Goal: Task Accomplishment & Management: Complete application form

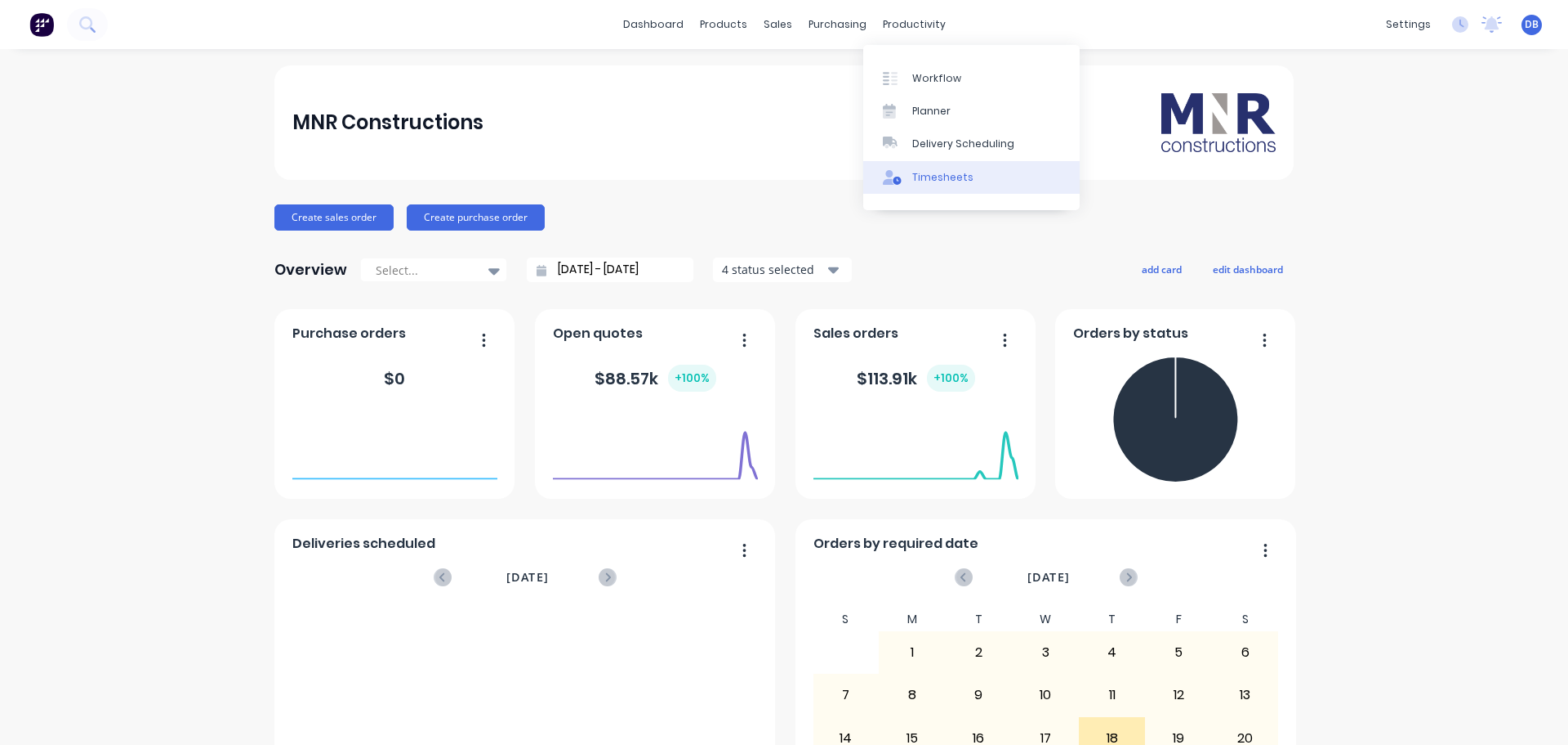
click at [932, 175] on div "Timesheets" at bounding box center [943, 177] width 62 height 15
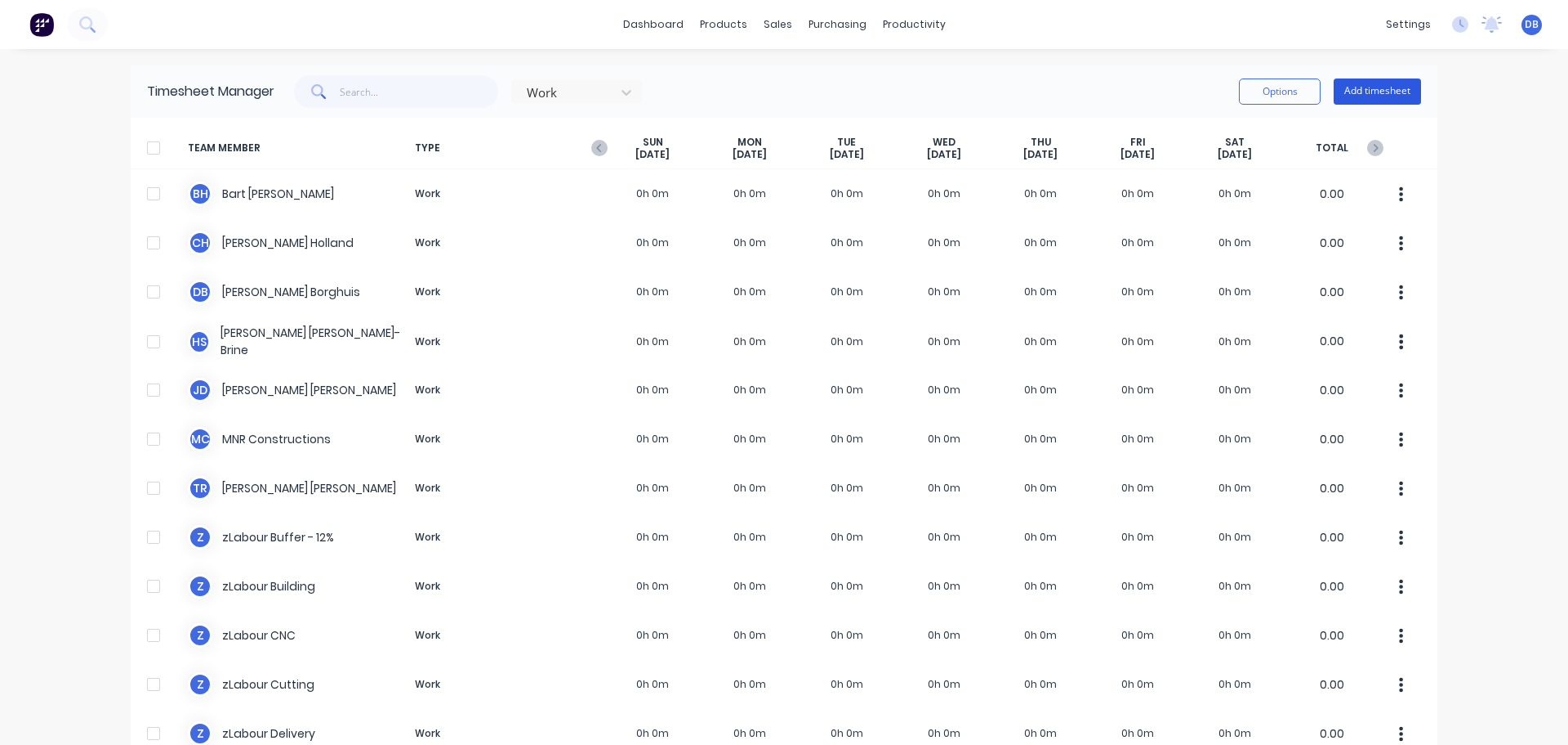
click at [1374, 87] on button "Add timesheet" at bounding box center [1377, 91] width 87 height 26
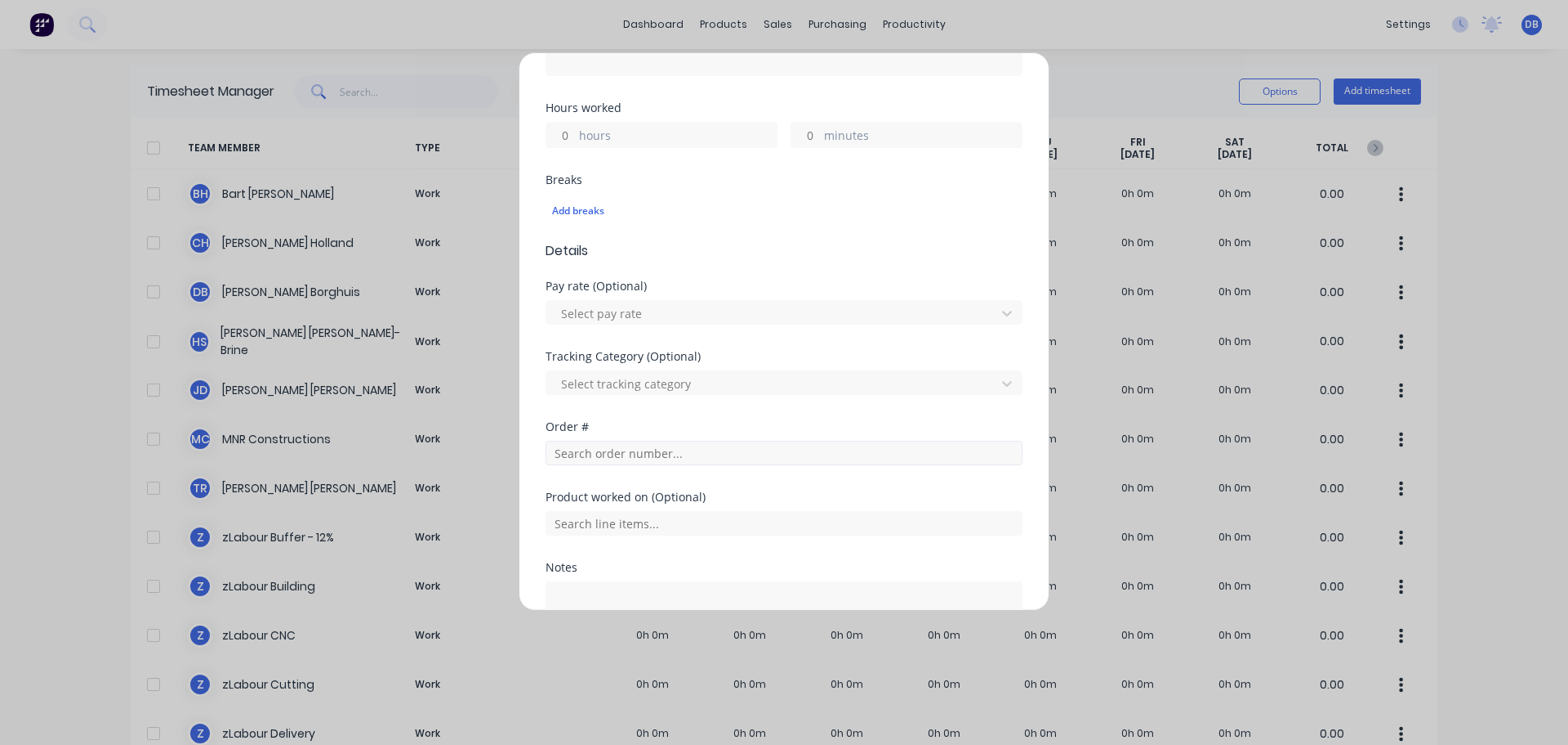
scroll to position [409, 0]
click at [750, 309] on div at bounding box center [774, 310] width 428 height 20
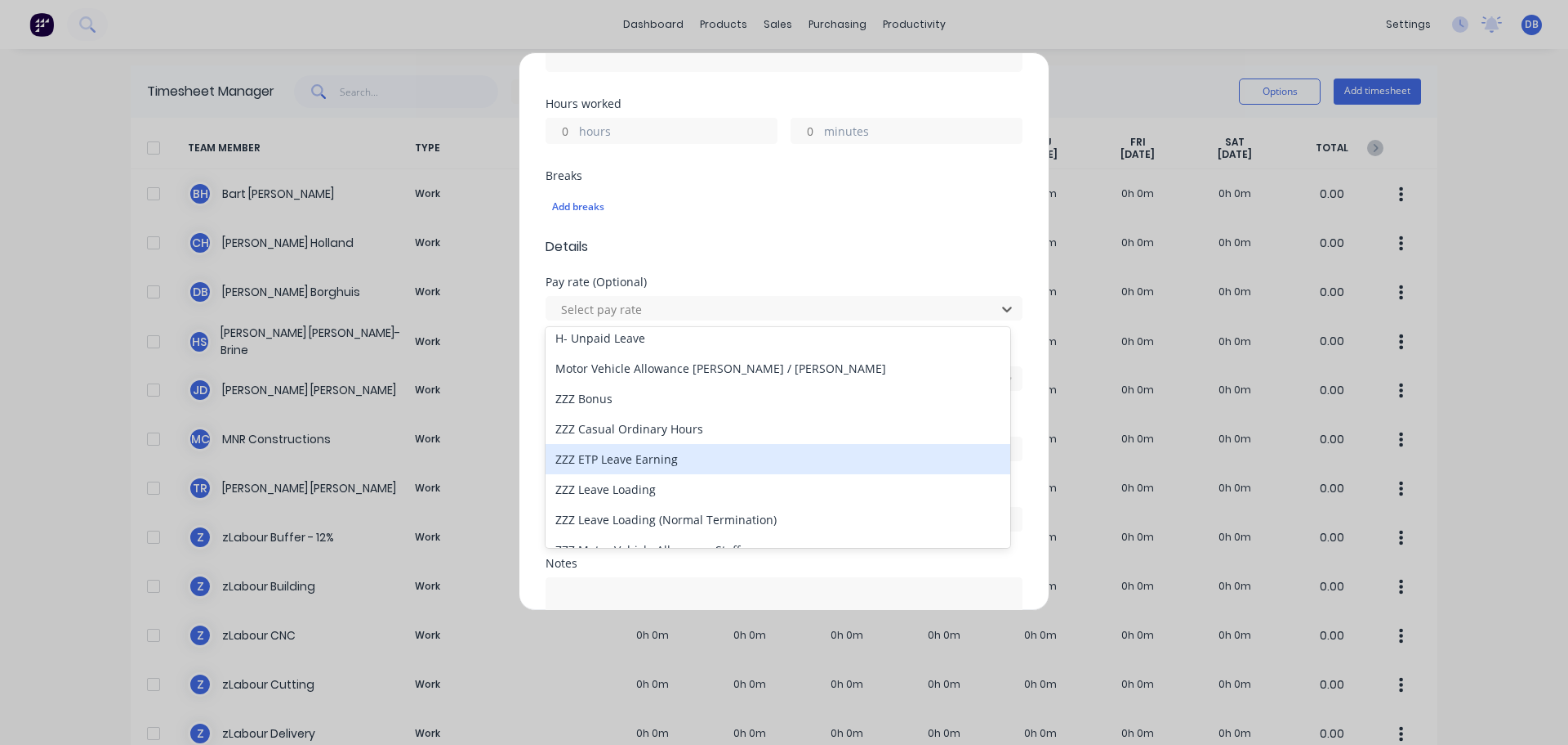
scroll to position [42, 0]
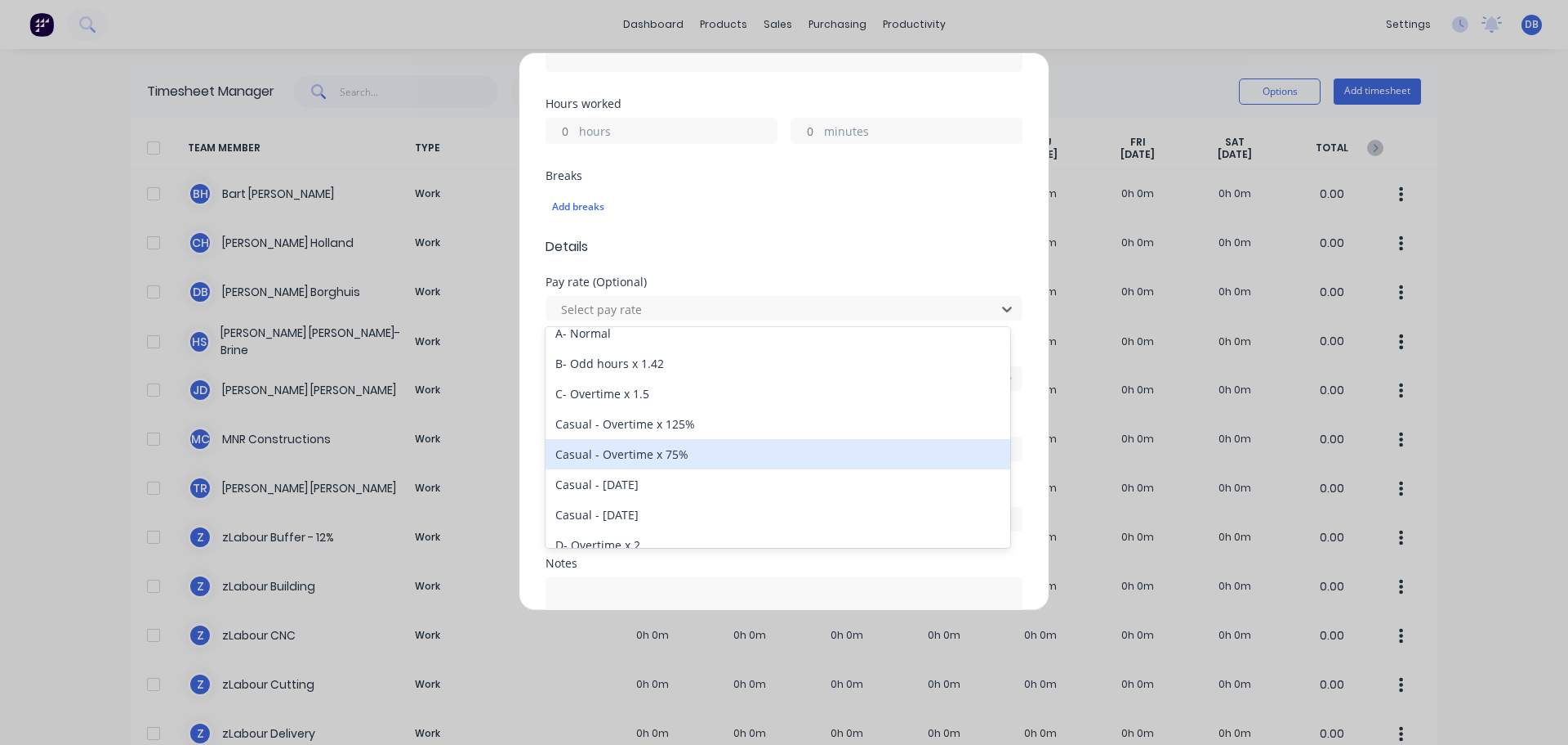
drag, startPoint x: 823, startPoint y: 414, endPoint x: 949, endPoint y: 486, distance: 145.1
click at [949, 487] on div "Select pay rate A- Normal B- Odd hours x 1.42 C- Overtime x 1.5 Casual - Overti…" at bounding box center [778, 437] width 465 height 220
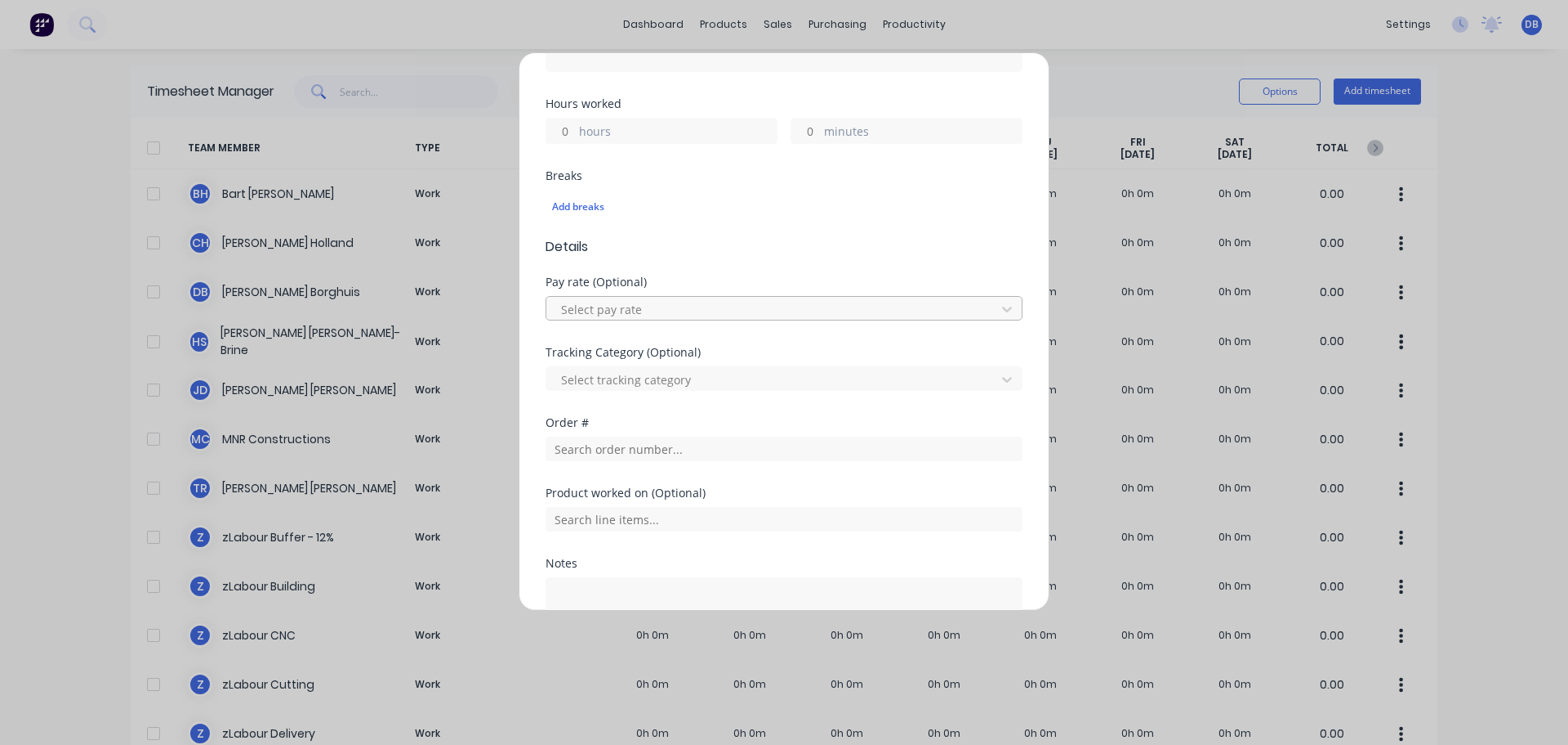
drag, startPoint x: 790, startPoint y: 427, endPoint x: 711, endPoint y: 302, distance: 147.9
click at [711, 302] on div at bounding box center [774, 310] width 428 height 20
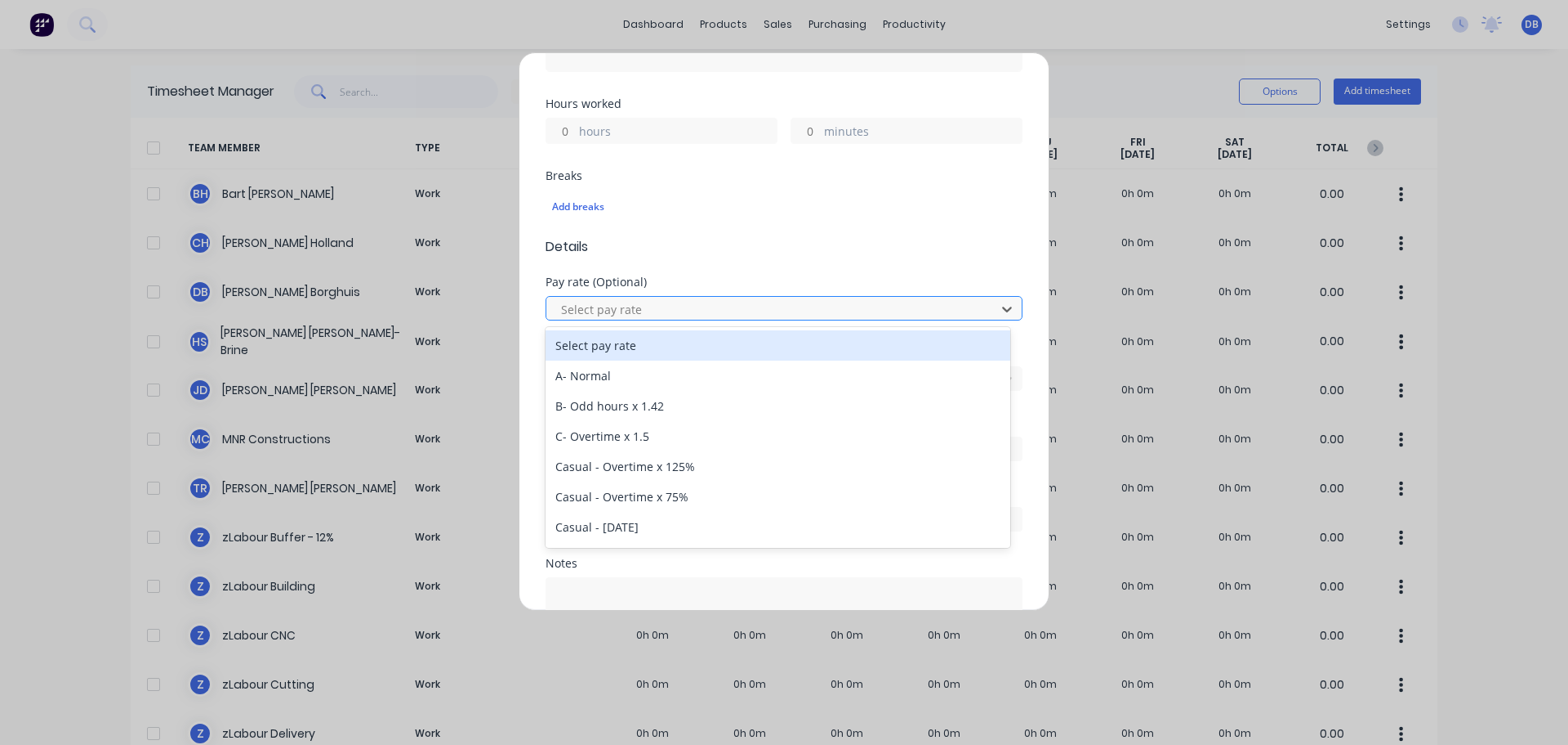
click at [771, 314] on div at bounding box center [774, 310] width 428 height 20
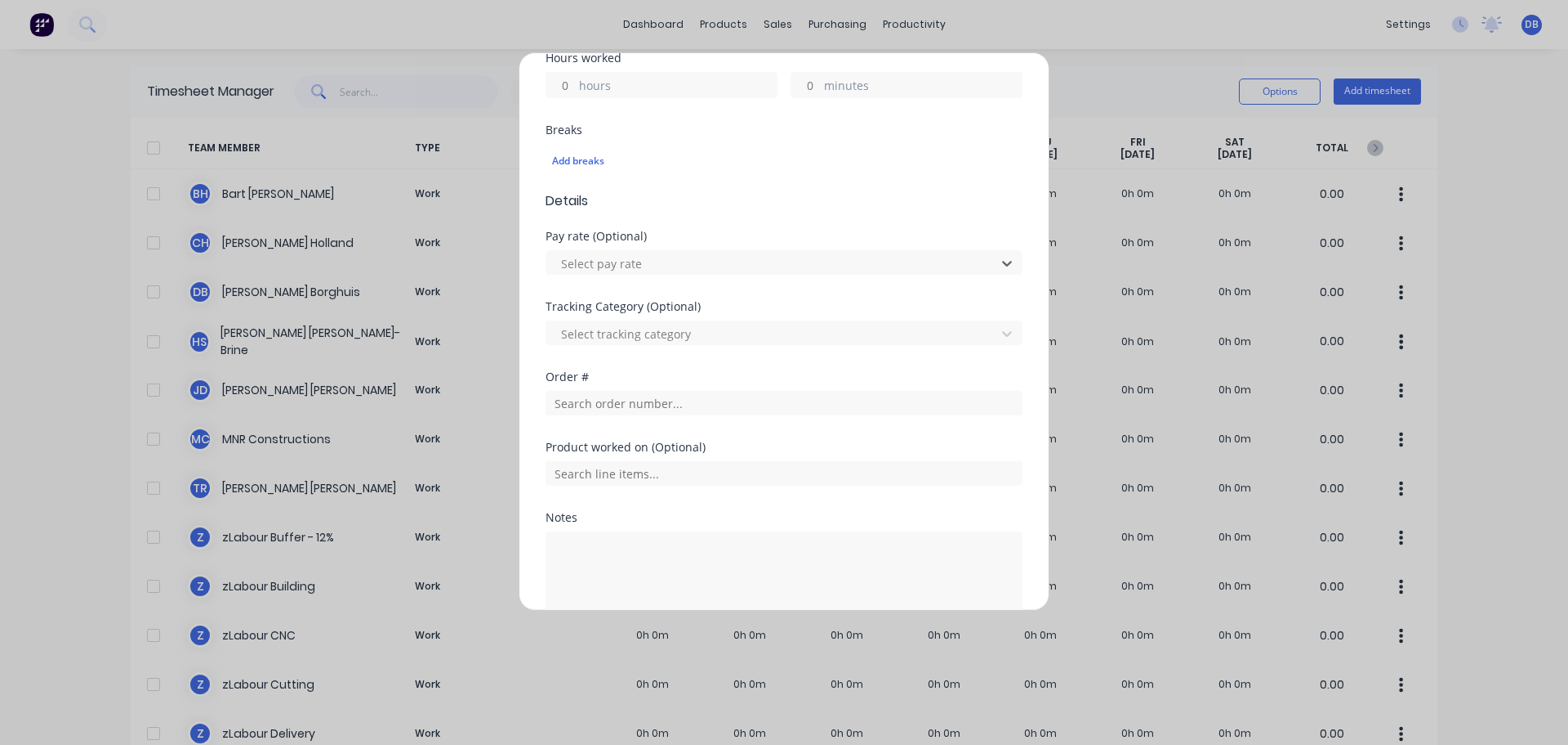
scroll to position [491, 0]
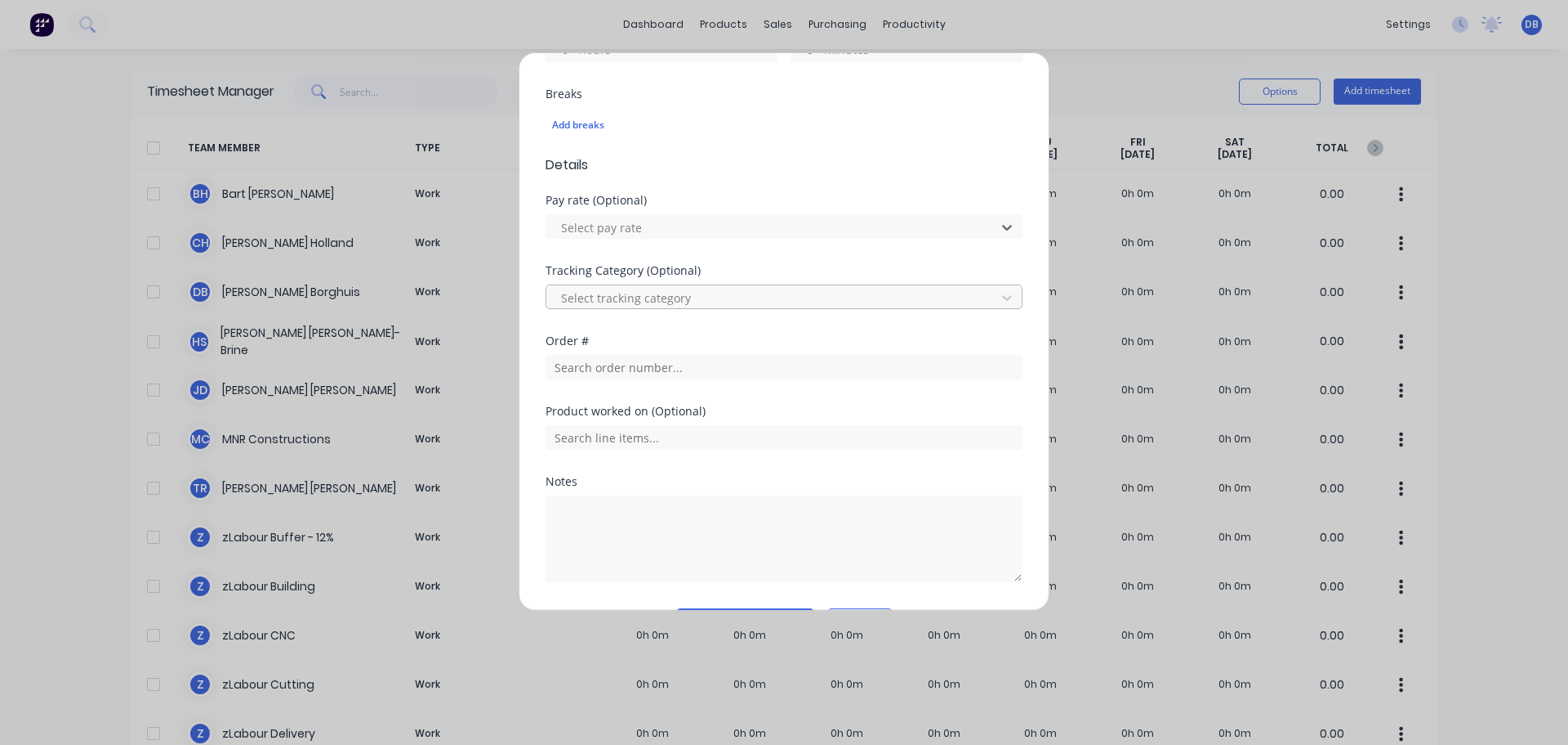
click at [778, 304] on div at bounding box center [774, 298] width 428 height 20
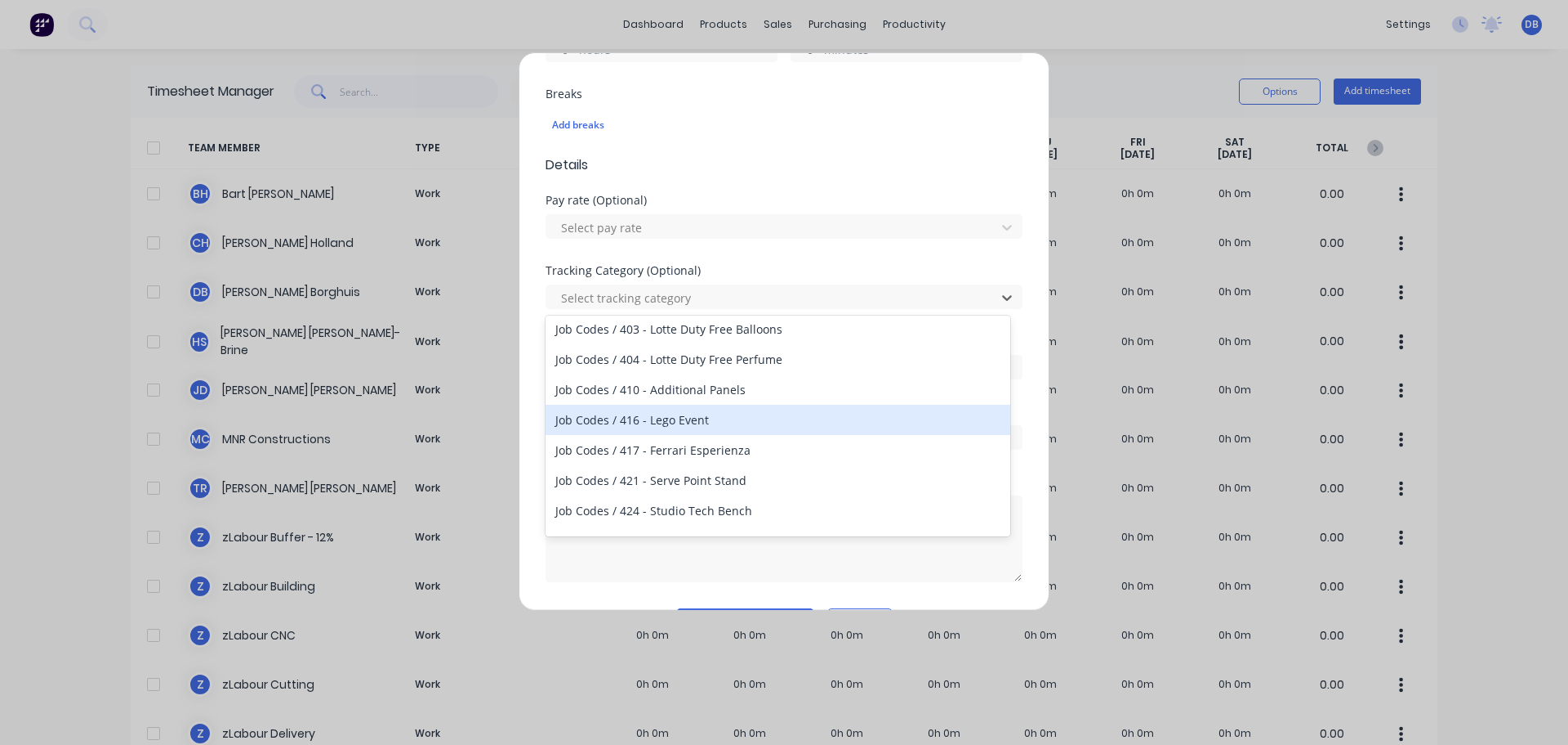
scroll to position [0, 0]
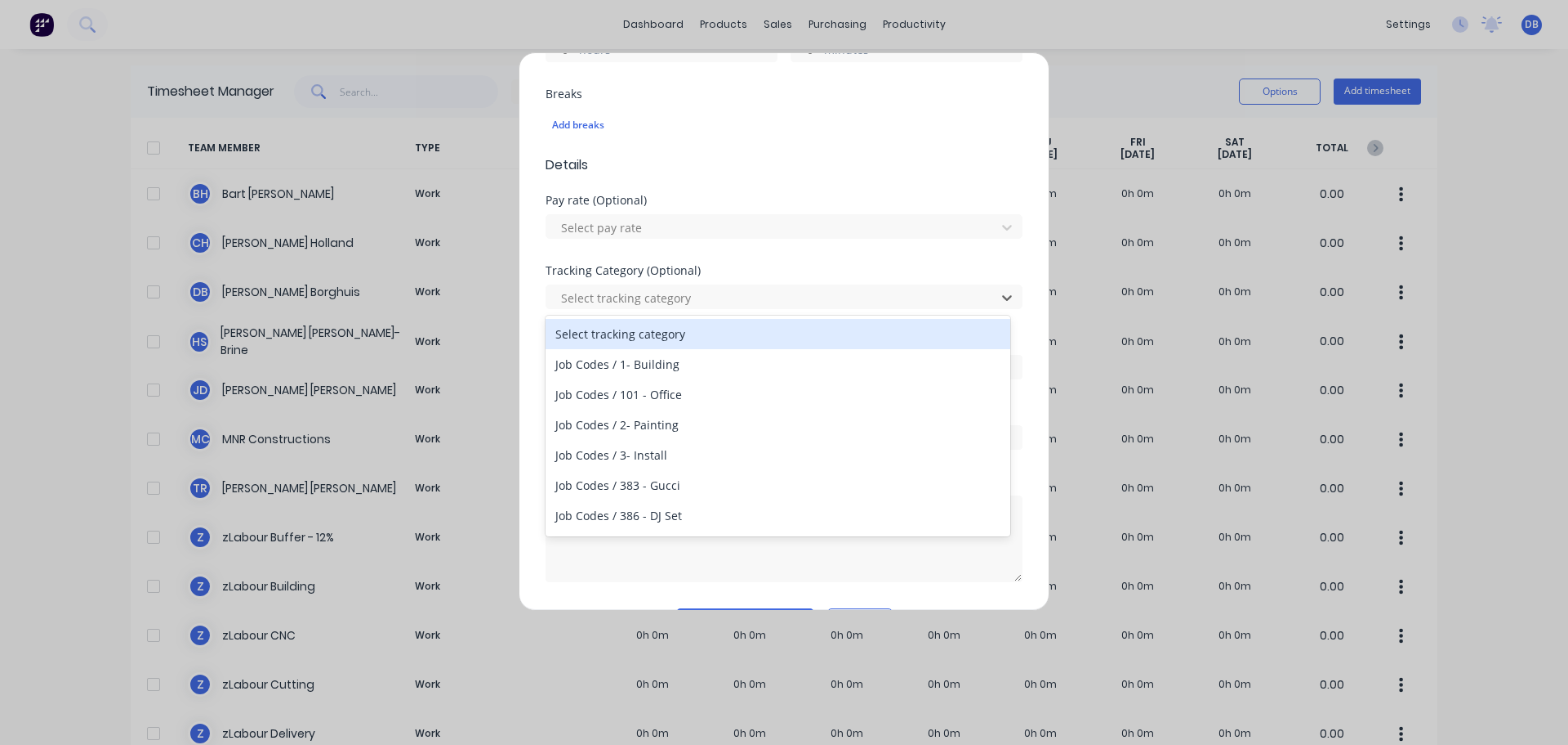
click at [879, 140] on div "Add breaks" at bounding box center [784, 124] width 477 height 34
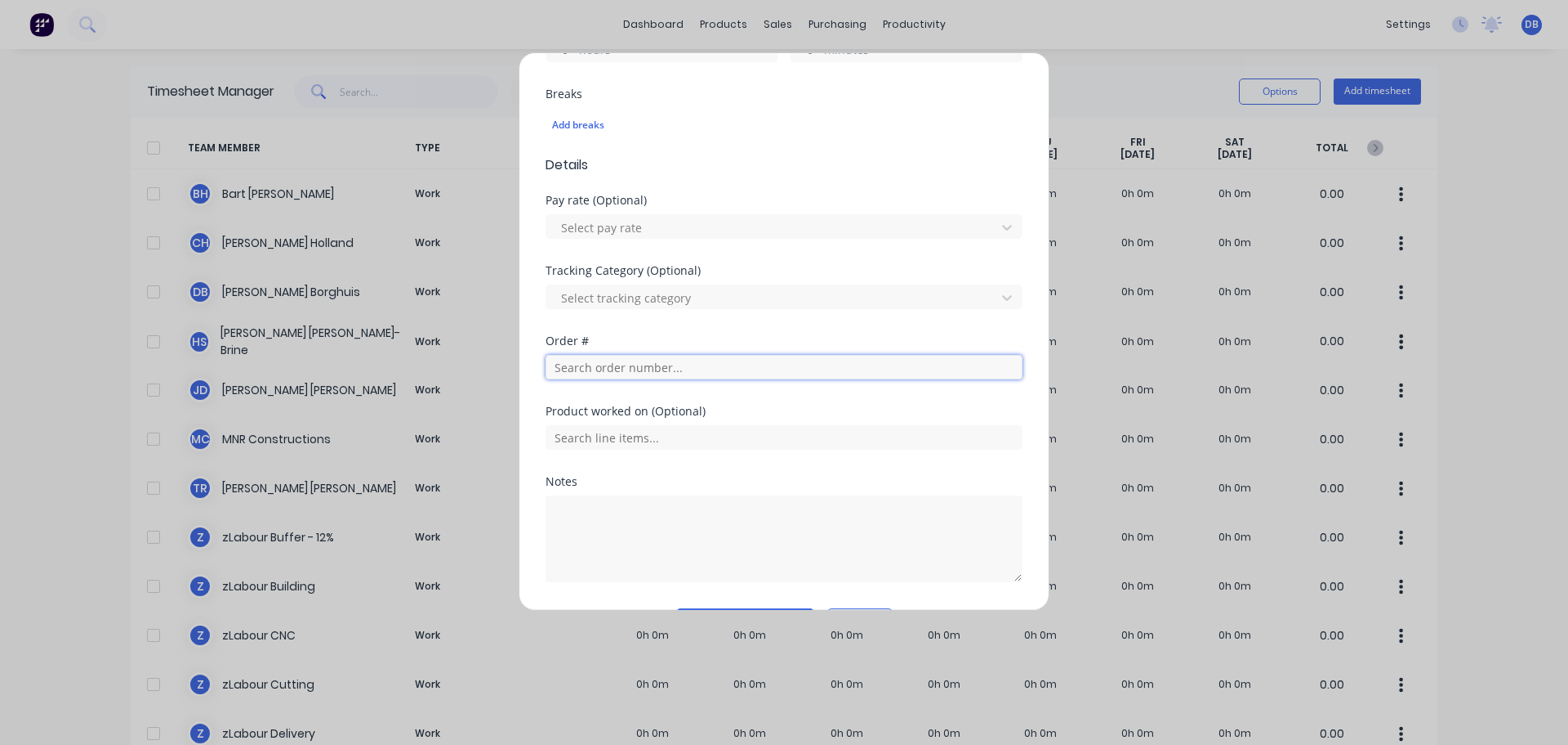
click at [845, 373] on input "text" at bounding box center [784, 367] width 477 height 25
click at [849, 370] on input "text" at bounding box center [784, 367] width 477 height 25
click at [860, 293] on div at bounding box center [774, 298] width 428 height 20
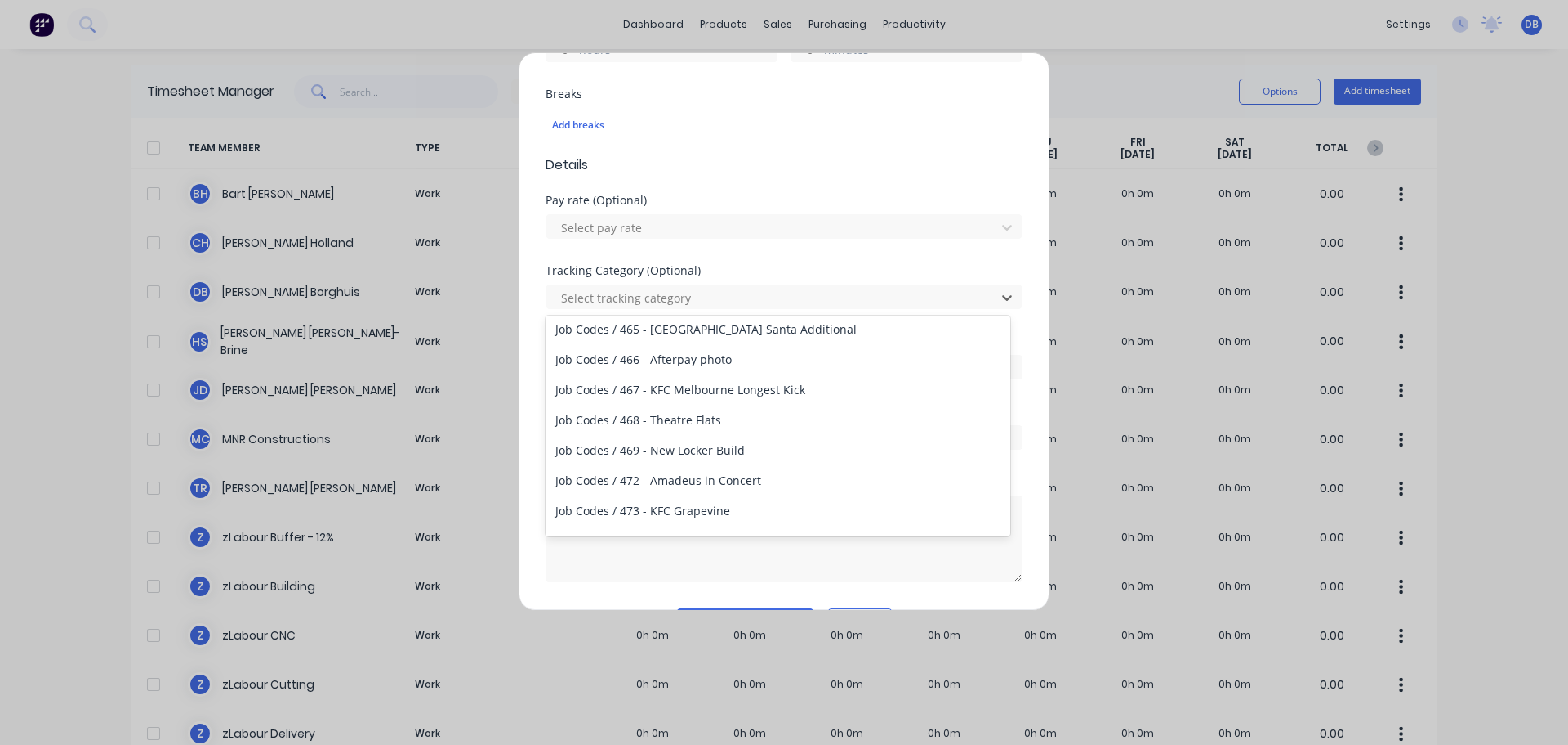
scroll to position [1553, 0]
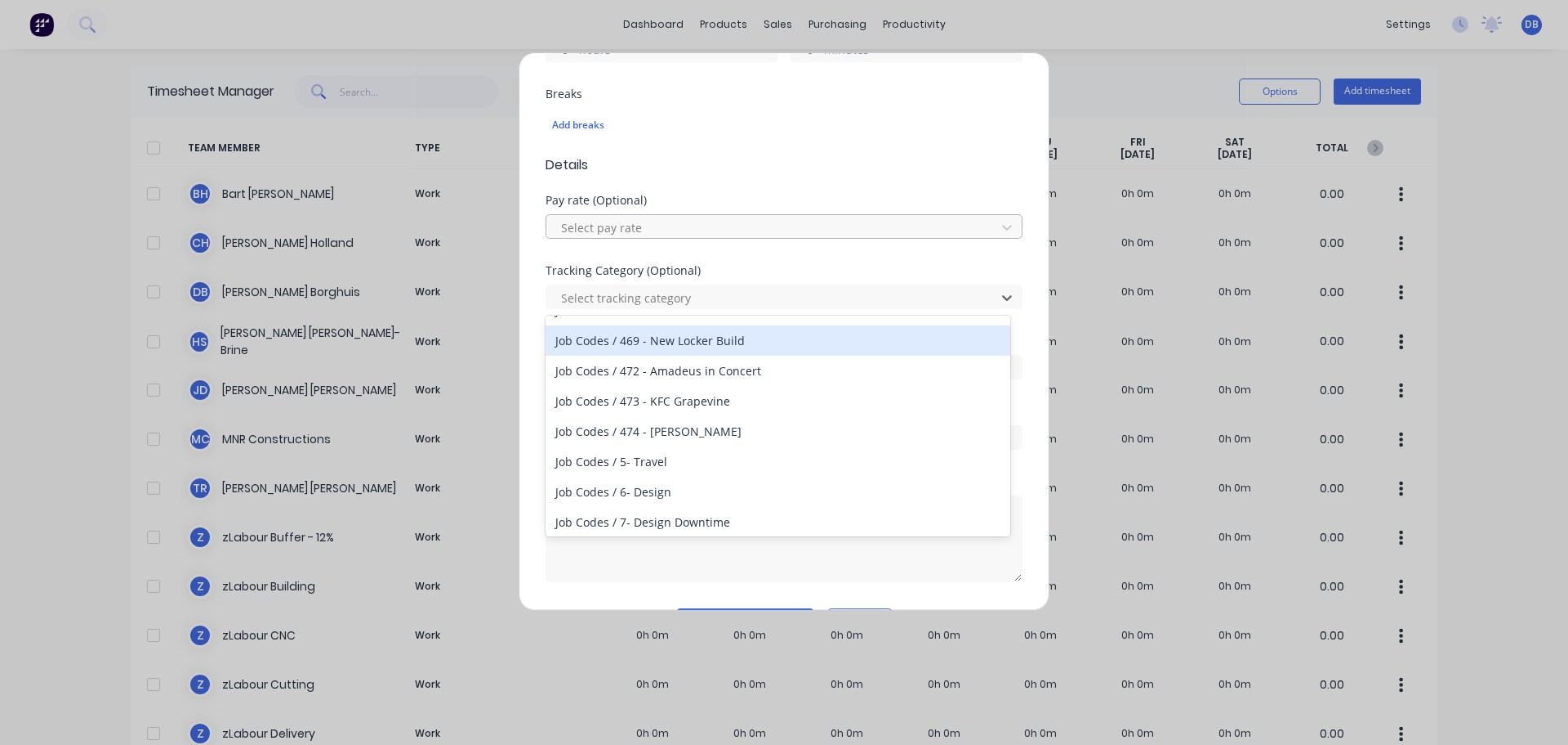
click at [794, 228] on div at bounding box center [774, 228] width 428 height 20
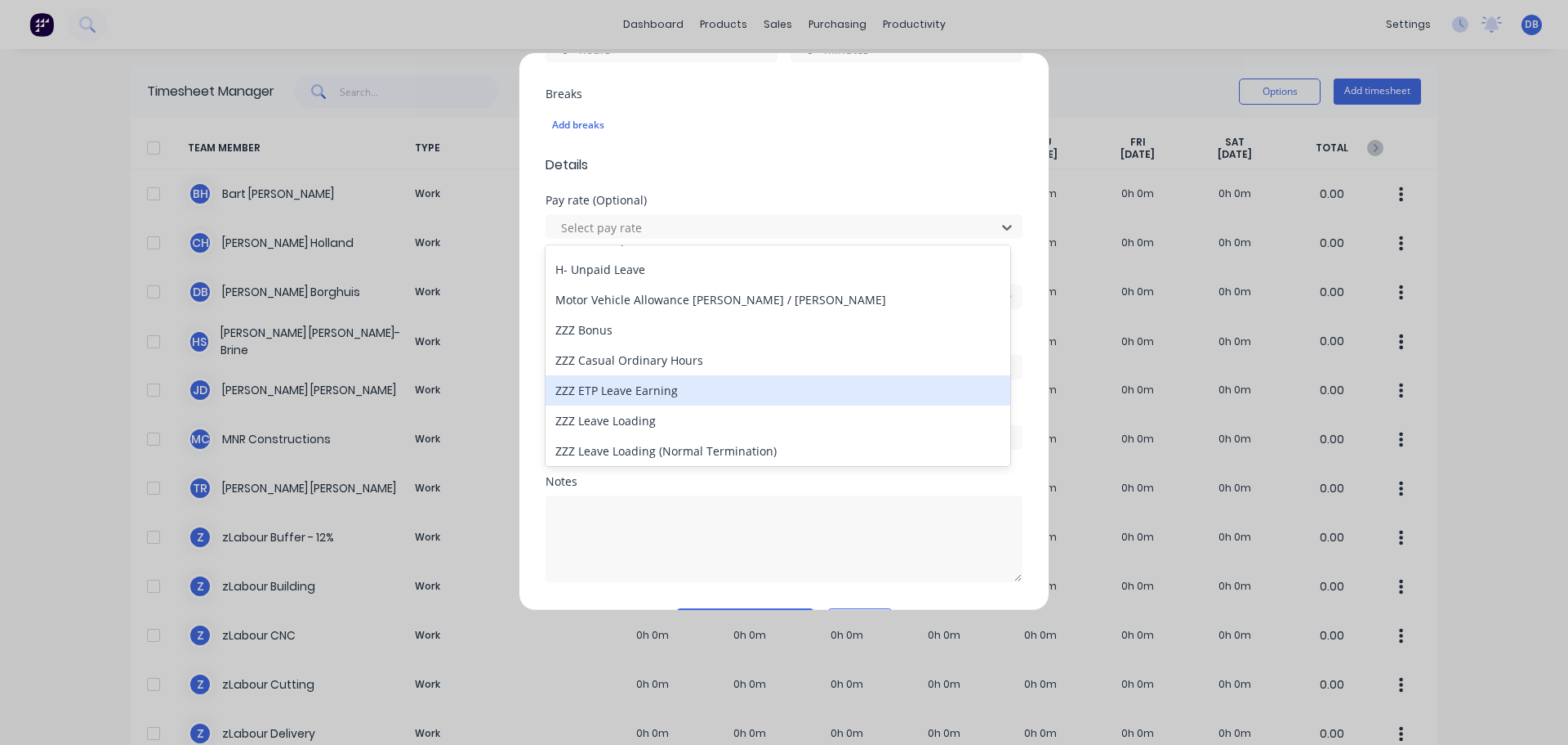
scroll to position [451, 0]
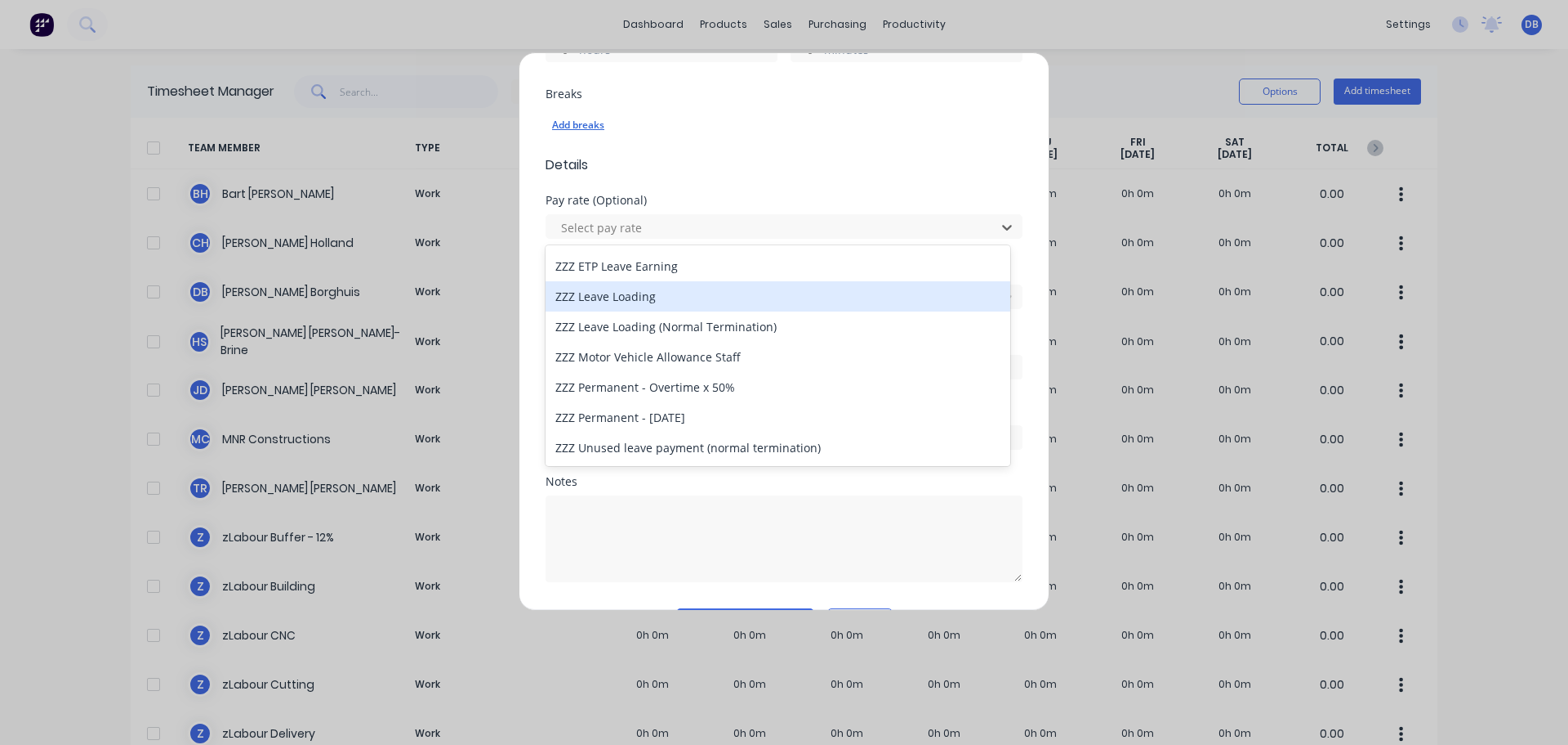
click at [831, 124] on div "Add breaks" at bounding box center [784, 125] width 464 height 21
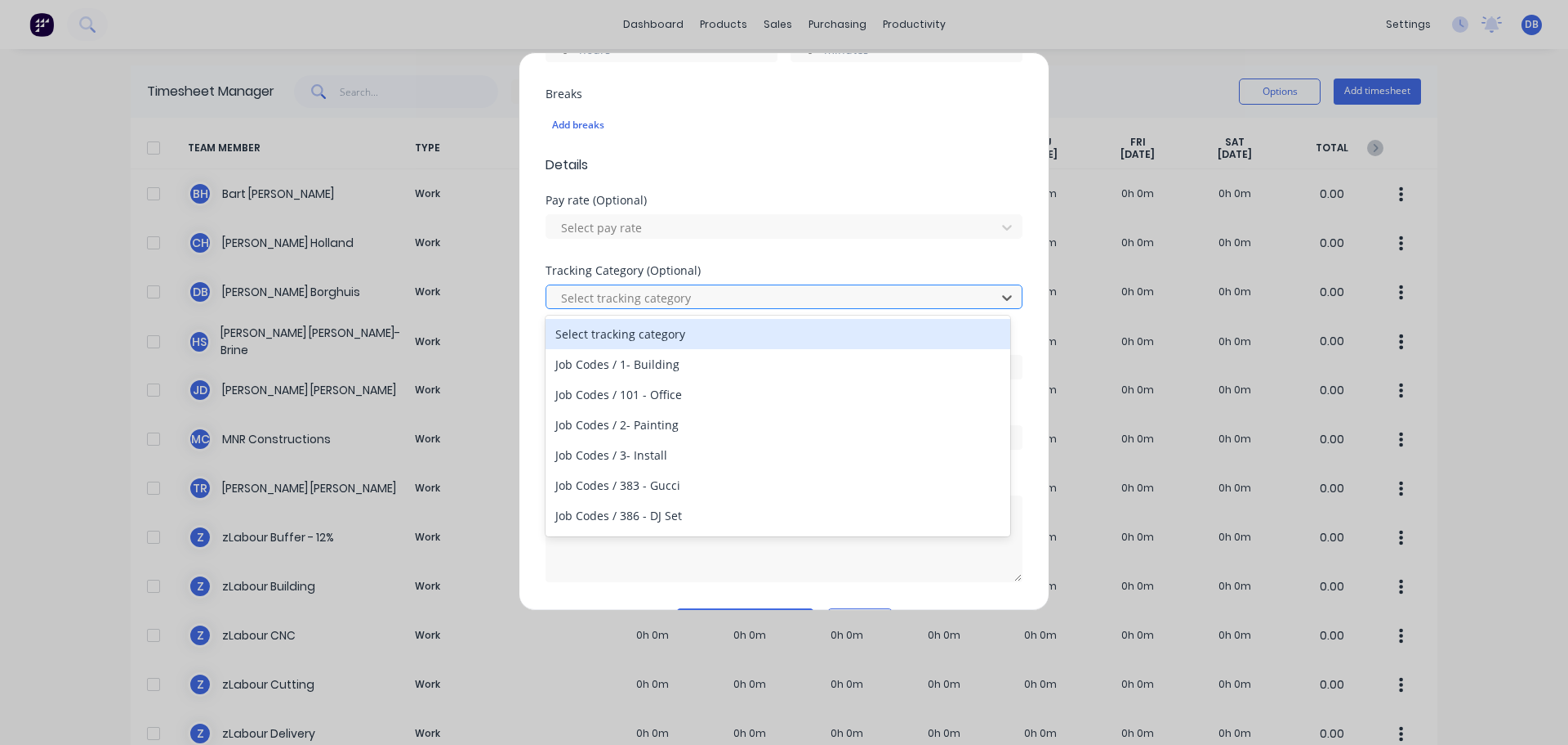
click at [827, 291] on div at bounding box center [774, 298] width 428 height 20
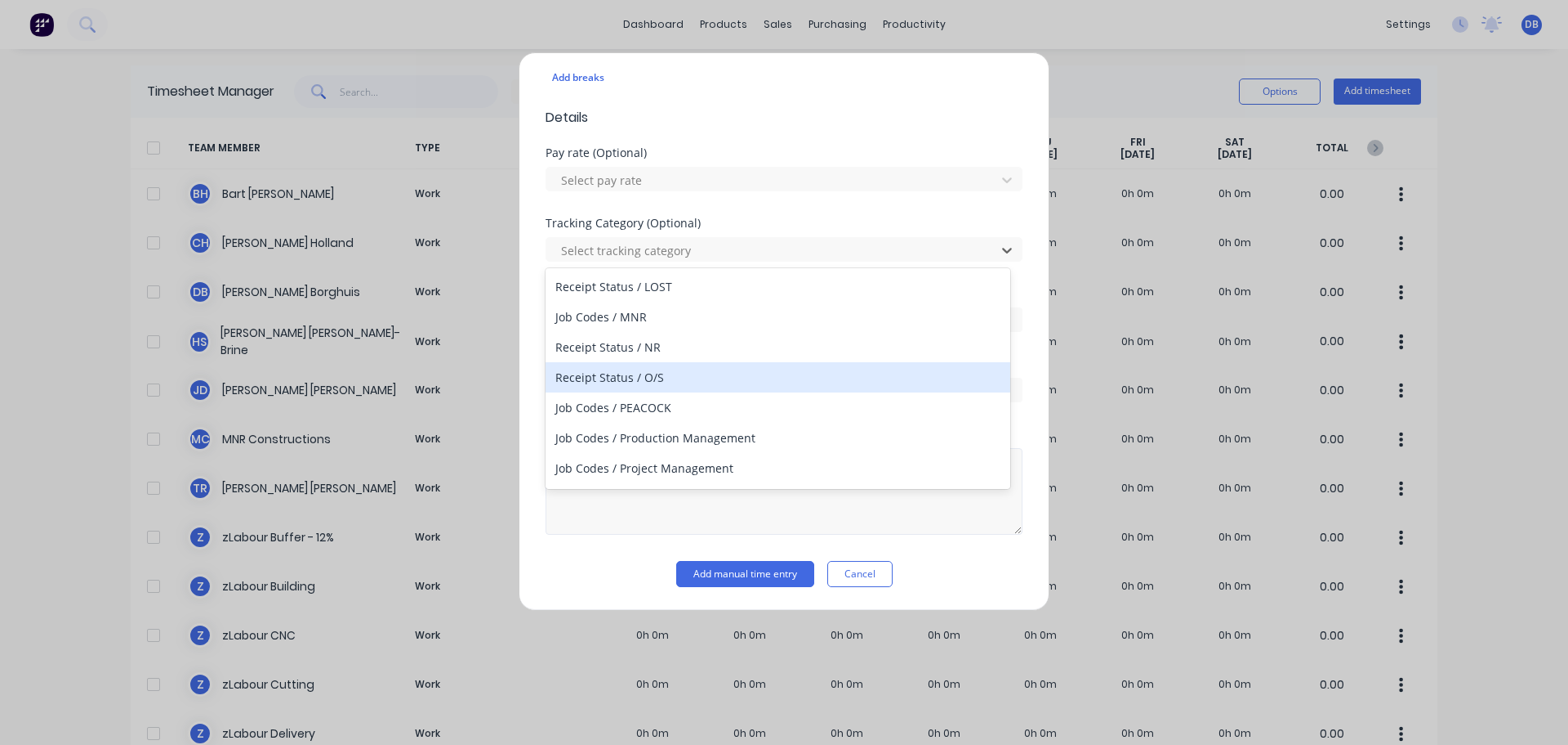
scroll to position [1993, 0]
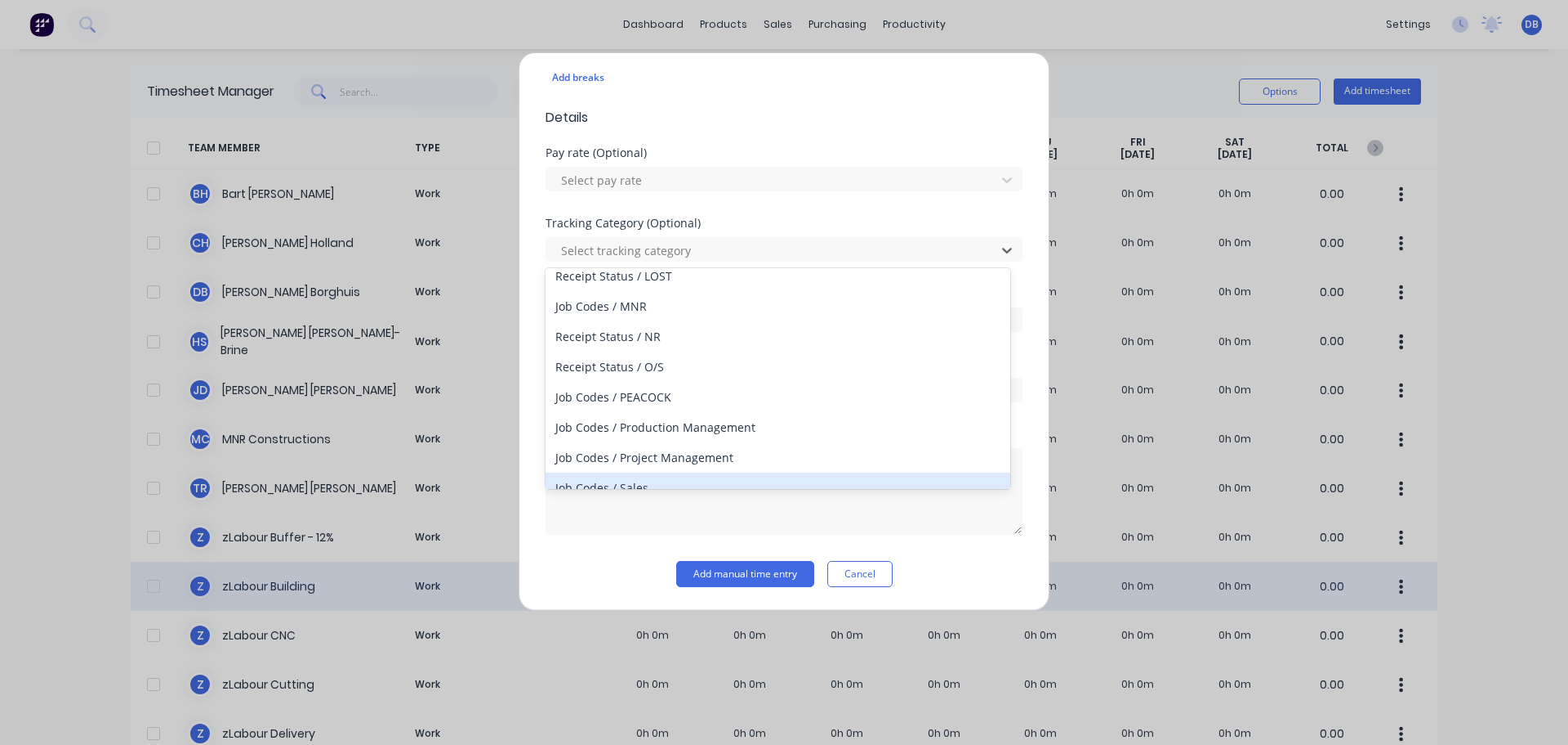
drag, startPoint x: 854, startPoint y: 568, endPoint x: 867, endPoint y: 566, distance: 13.2
click at [855, 568] on button "Cancel" at bounding box center [859, 573] width 65 height 26
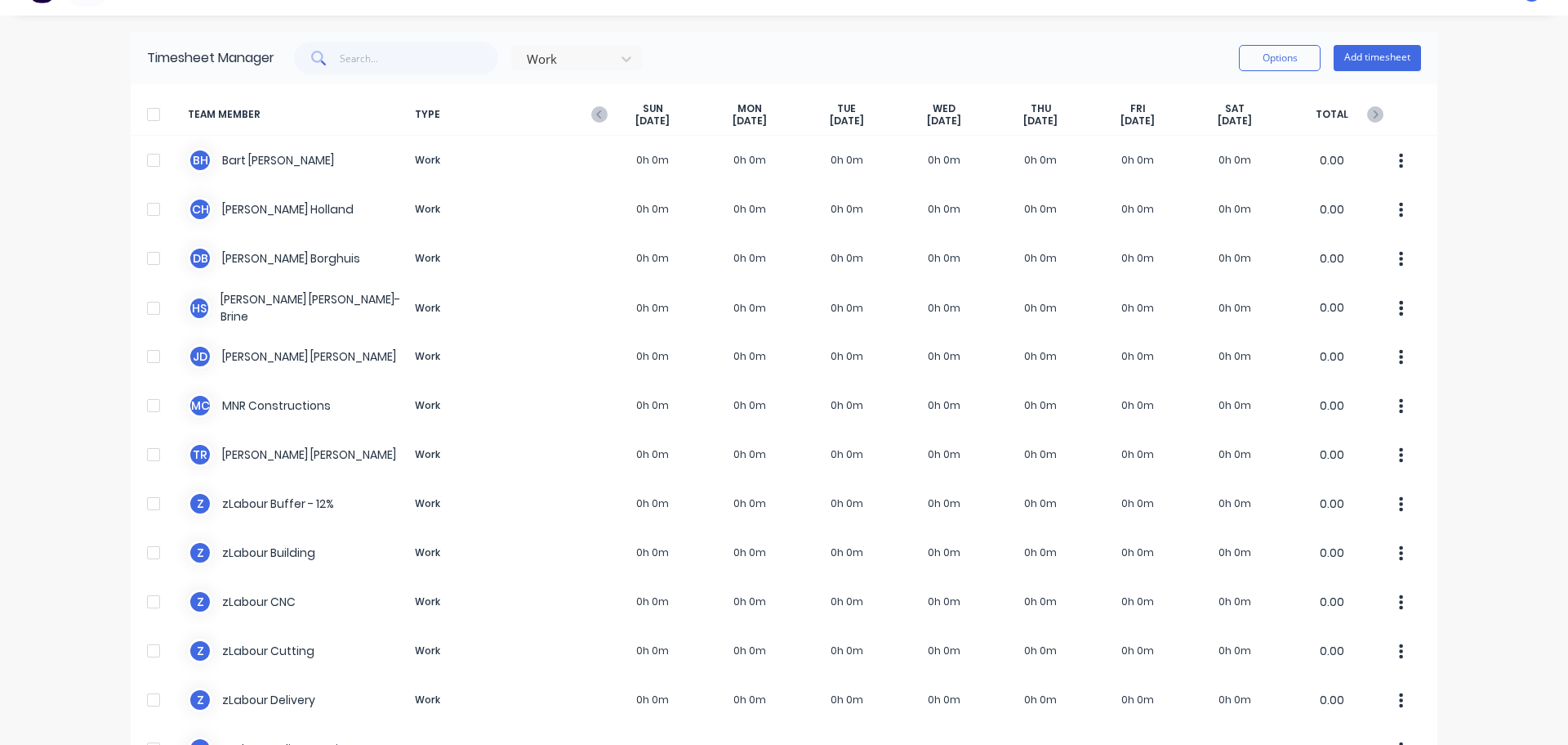
scroll to position [0, 0]
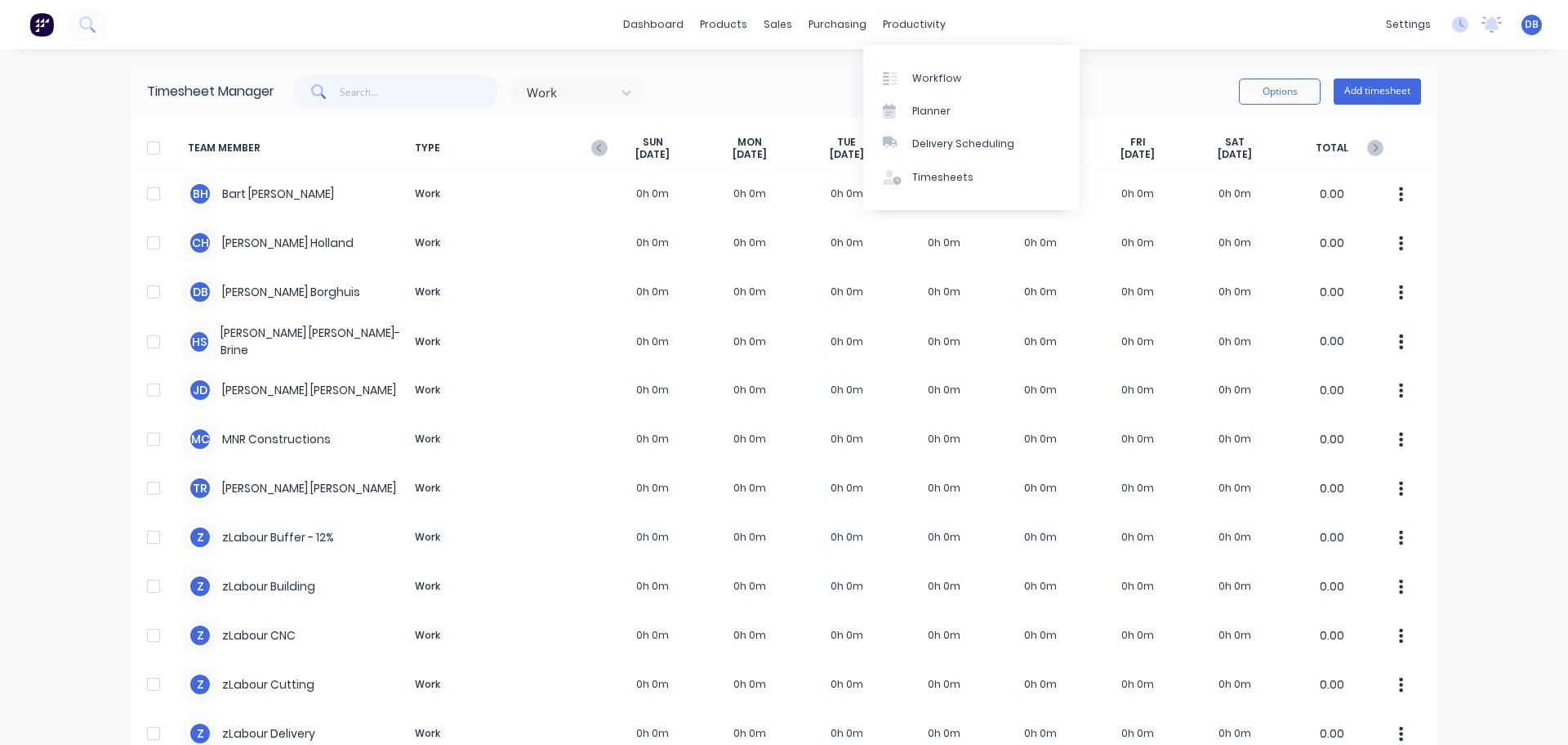
drag, startPoint x: 921, startPoint y: 55, endPoint x: 931, endPoint y: 54, distance: 10.0
click at [921, 55] on div "Workflow Planner Delivery Scheduling Timesheets" at bounding box center [972, 128] width 217 height 165
click at [1124, 40] on div "dashboard products sales purchasing productivity dashboard products Product Cat…" at bounding box center [784, 24] width 1568 height 49
click at [1116, 49] on div "dashboard products sales purchasing productivity dashboard products Product Cat…" at bounding box center [784, 372] width 1568 height 745
click at [1091, 84] on div "Work Options Add timesheet" at bounding box center [847, 92] width 1147 height 33
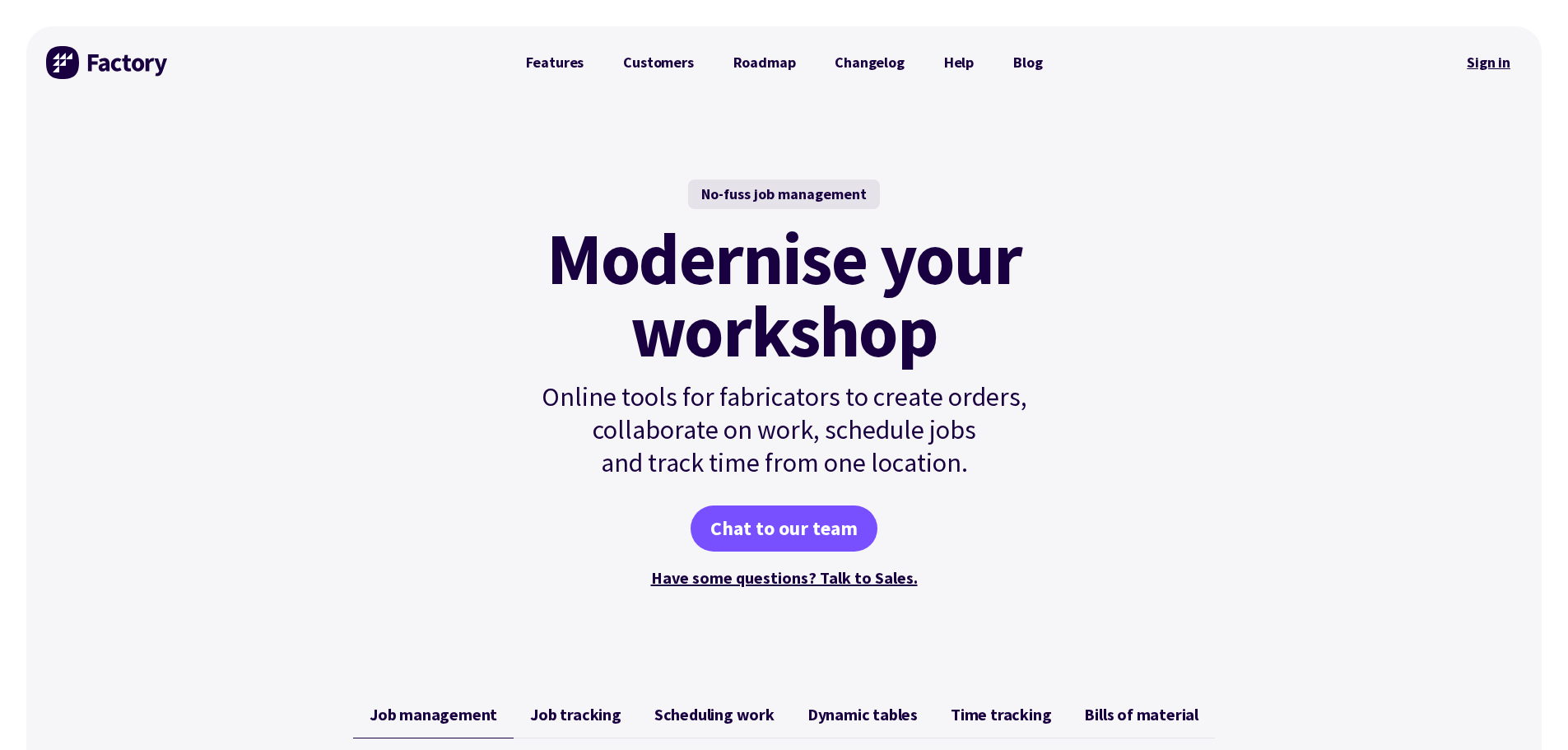
click at [1499, 73] on link "Sign in" at bounding box center [1488, 62] width 67 height 38
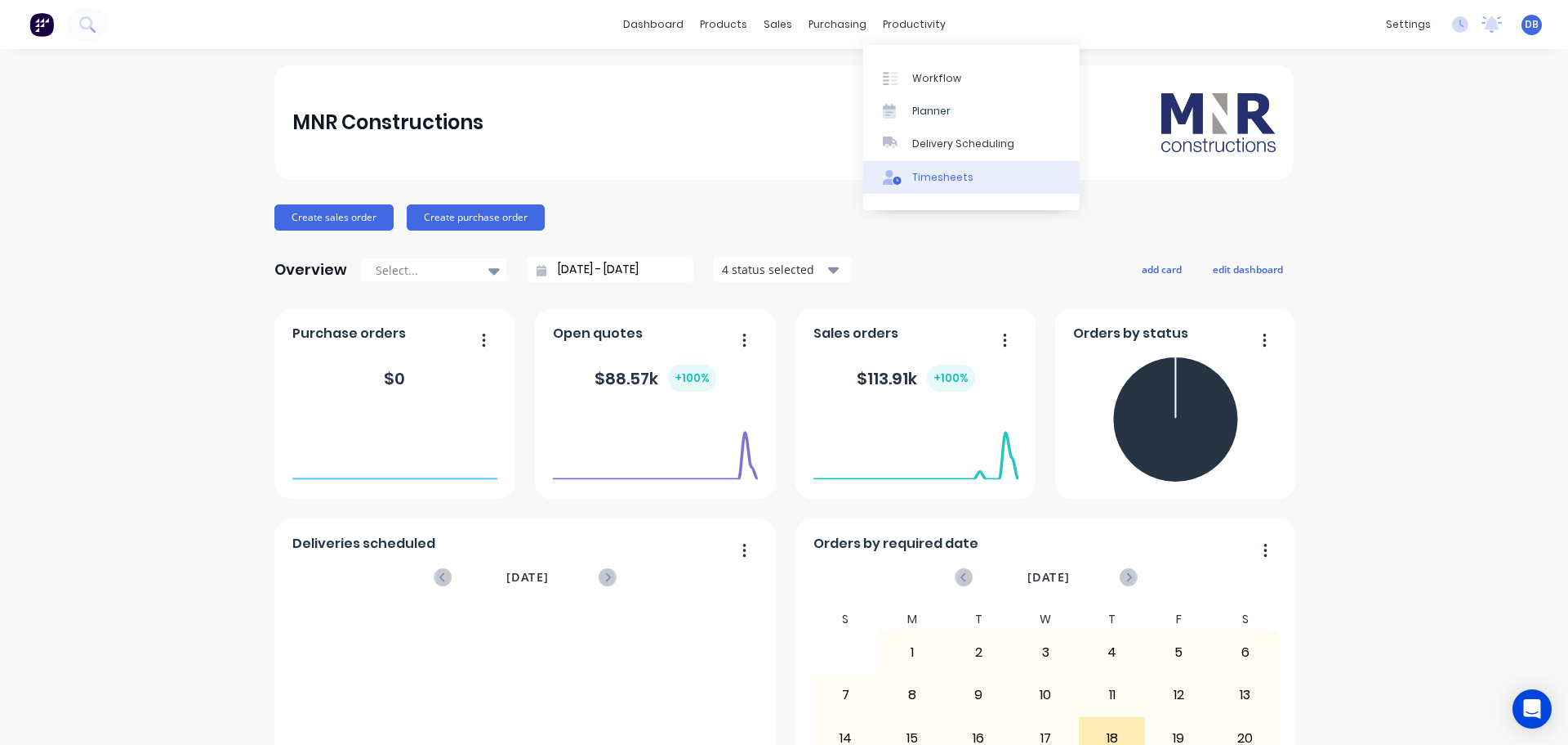
click at [945, 187] on link "Timesheets" at bounding box center [972, 177] width 217 height 33
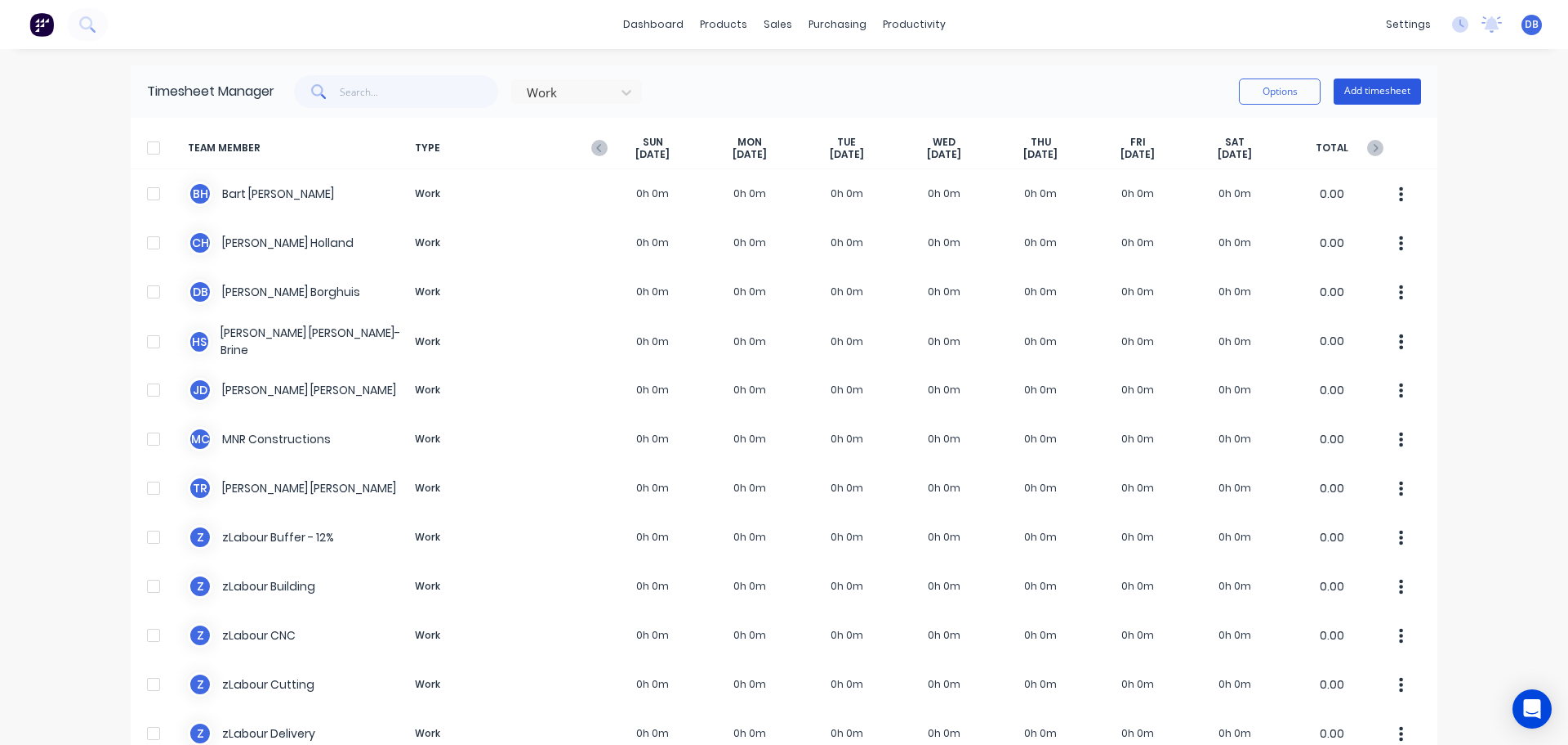
click at [1410, 100] on button "Add timesheet" at bounding box center [1377, 91] width 87 height 26
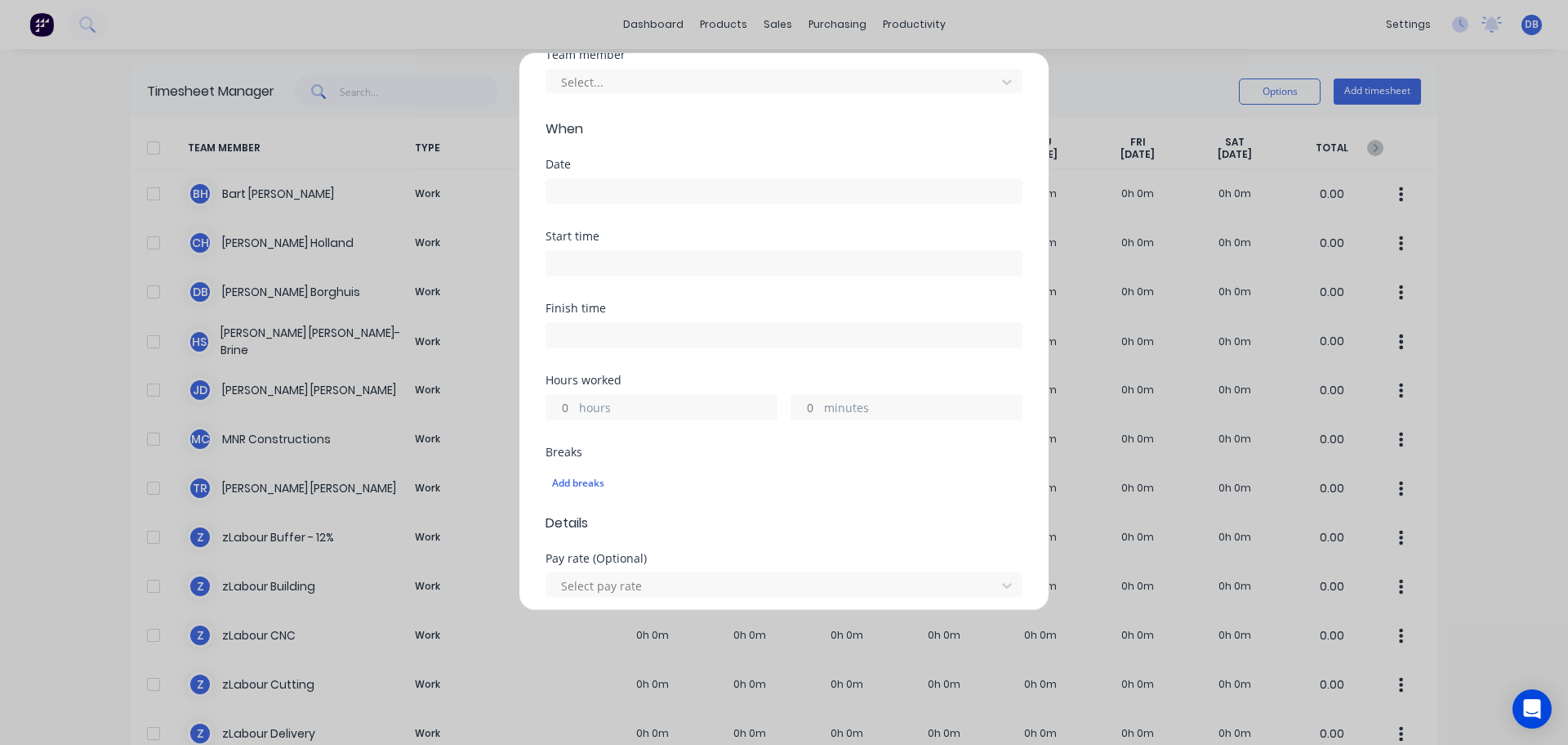
scroll to position [327, 0]
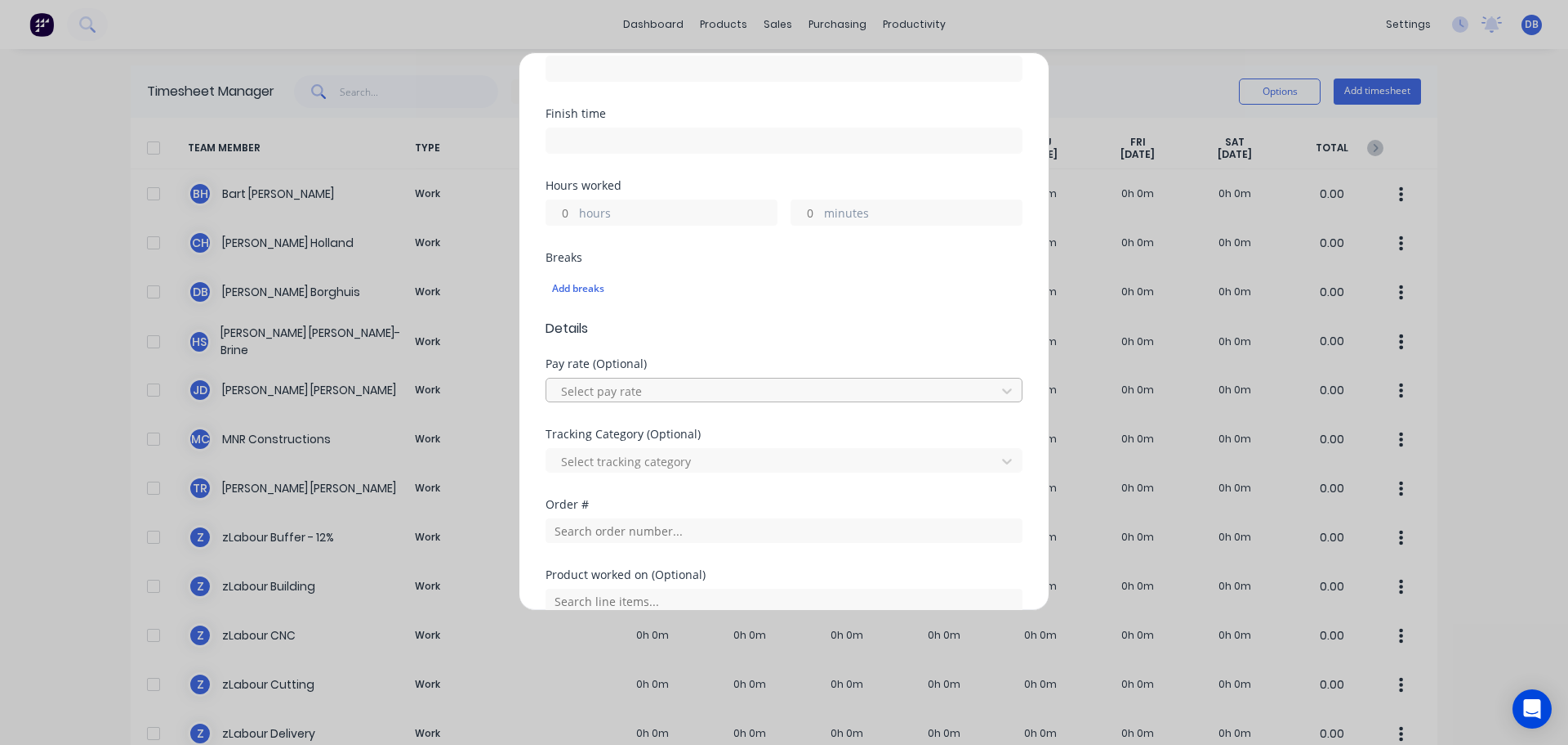
click at [677, 389] on div at bounding box center [774, 391] width 428 height 20
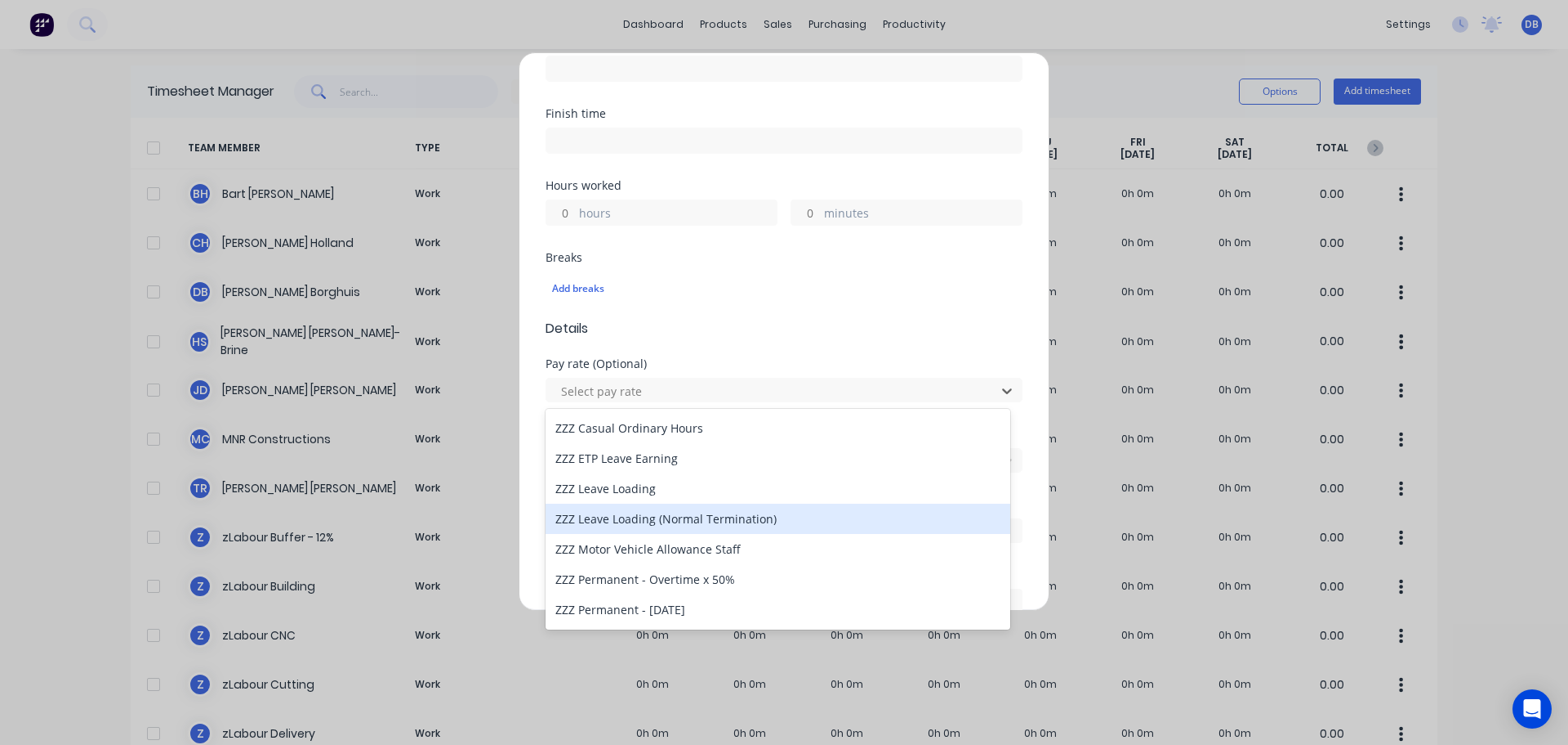
scroll to position [451, 0]
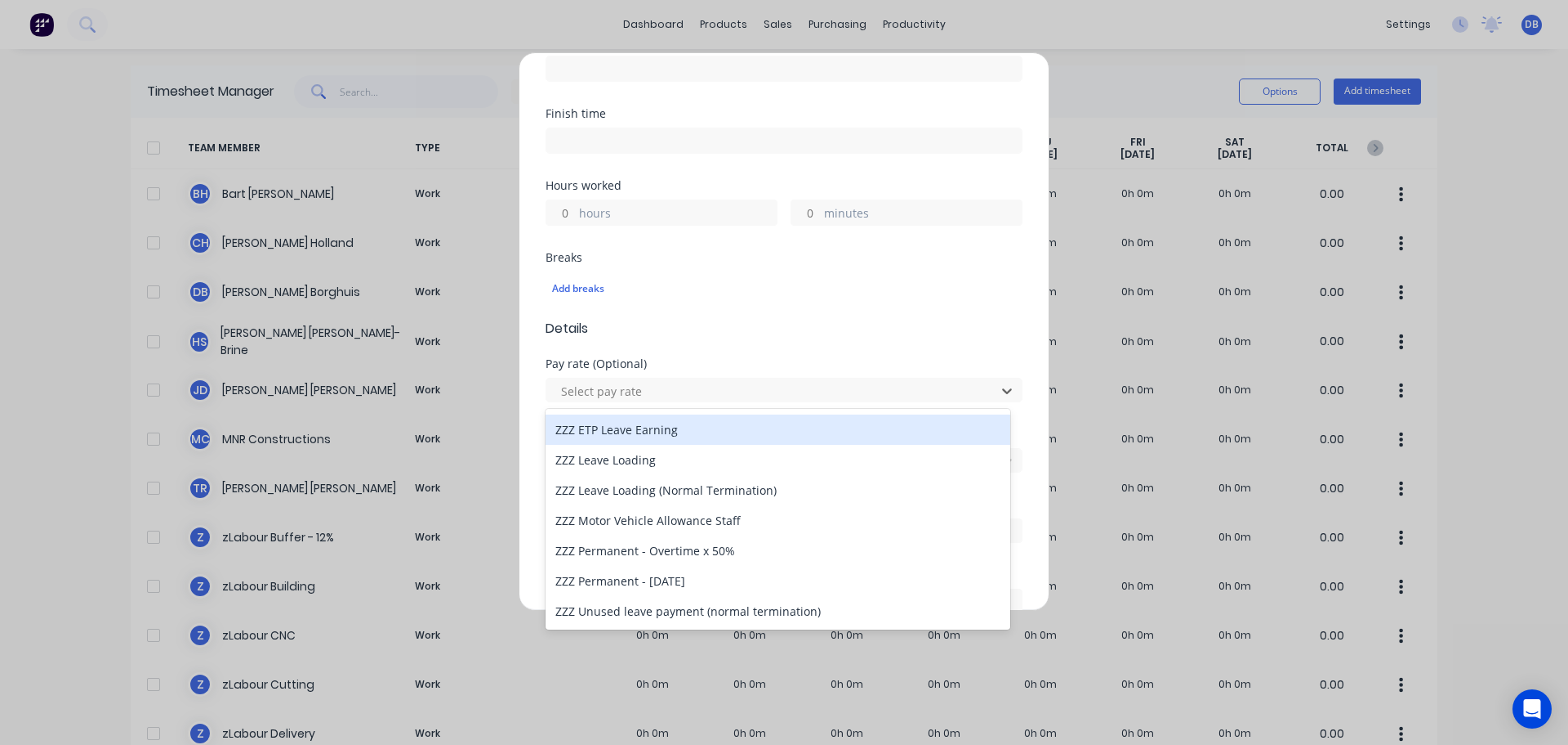
click at [870, 115] on div "Finish time" at bounding box center [784, 113] width 477 height 11
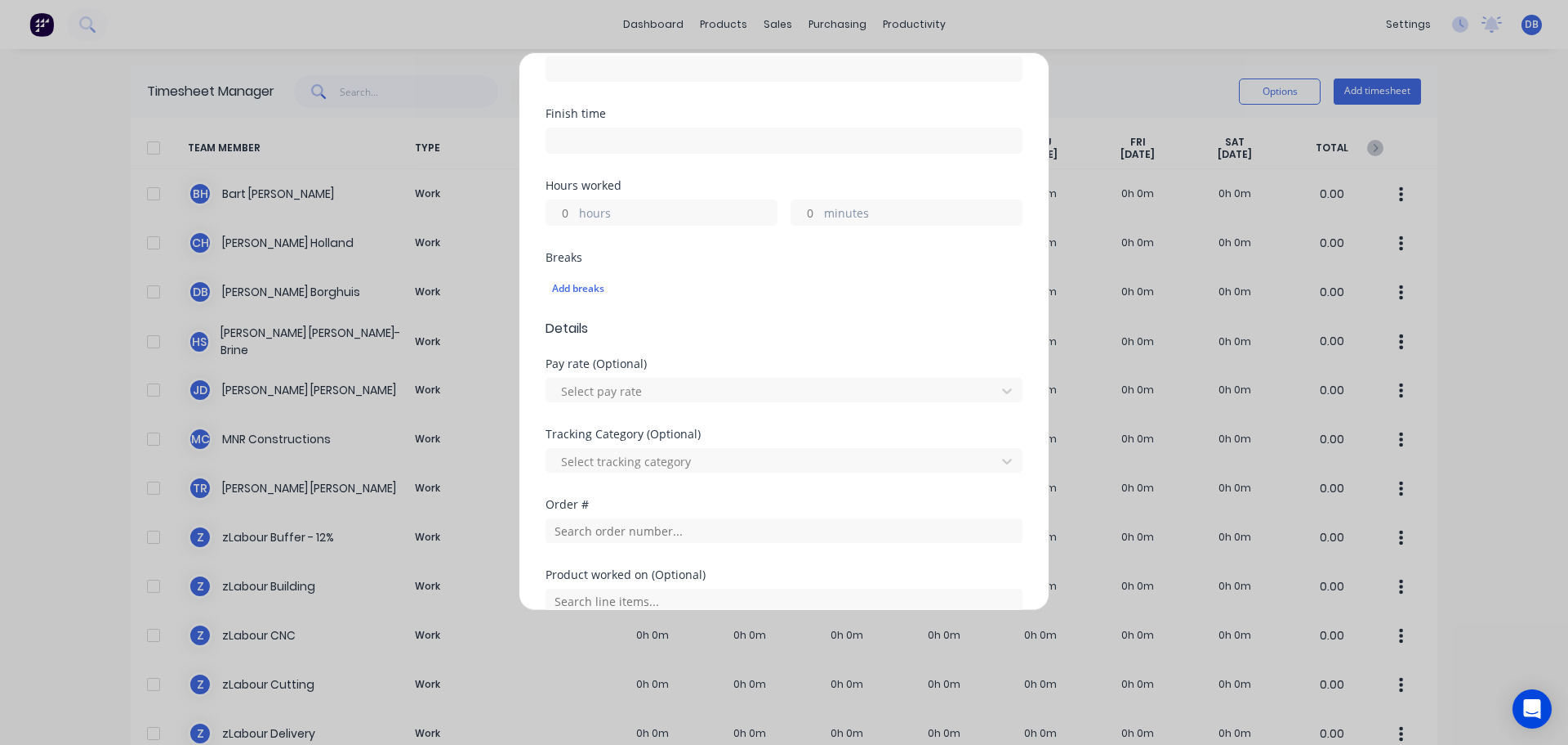
click at [1138, 13] on div "Add timesheet Work Attendance Team member Select... When Date Start time Finish…" at bounding box center [784, 372] width 1568 height 745
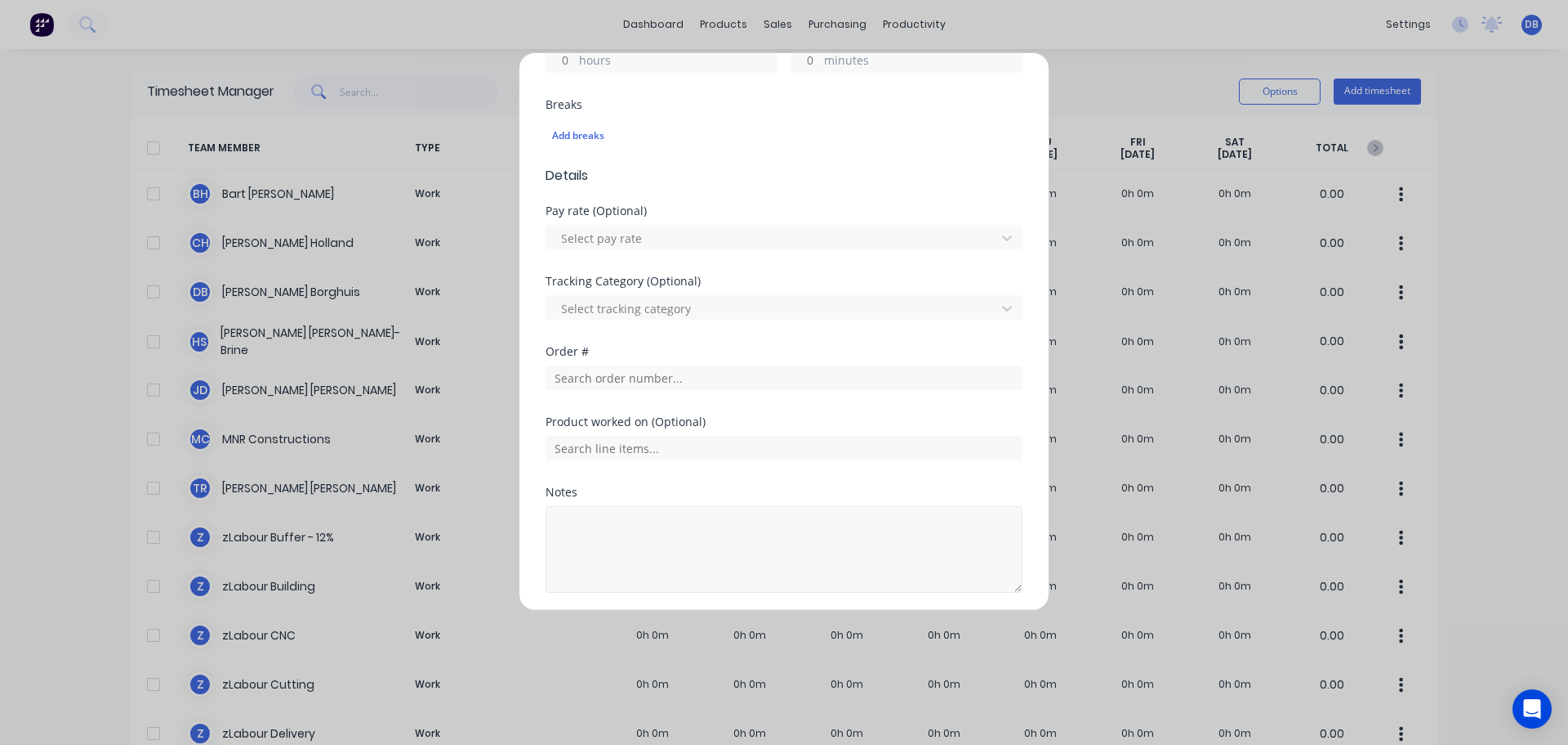
scroll to position [538, 0]
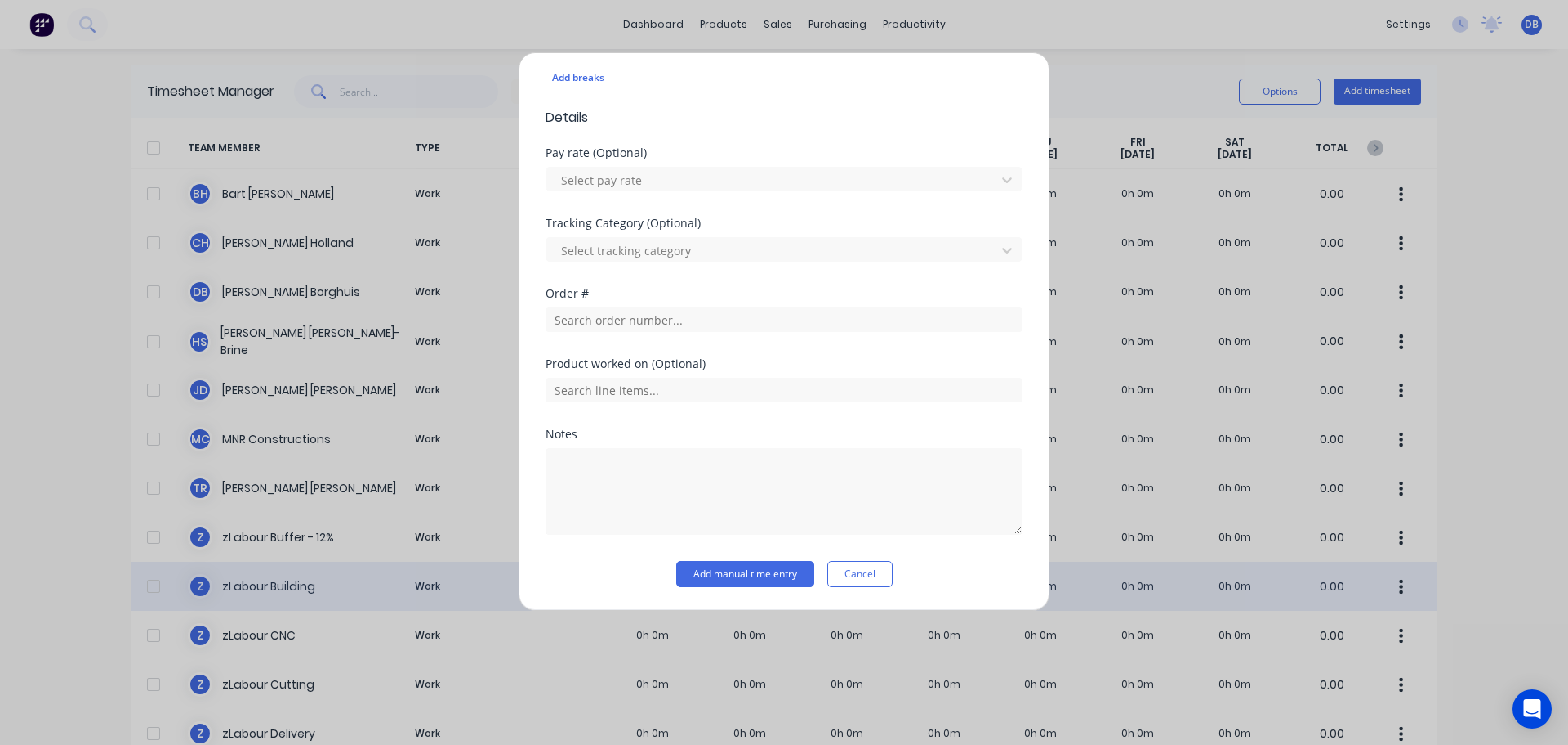
click at [855, 570] on button "Cancel" at bounding box center [859, 573] width 65 height 26
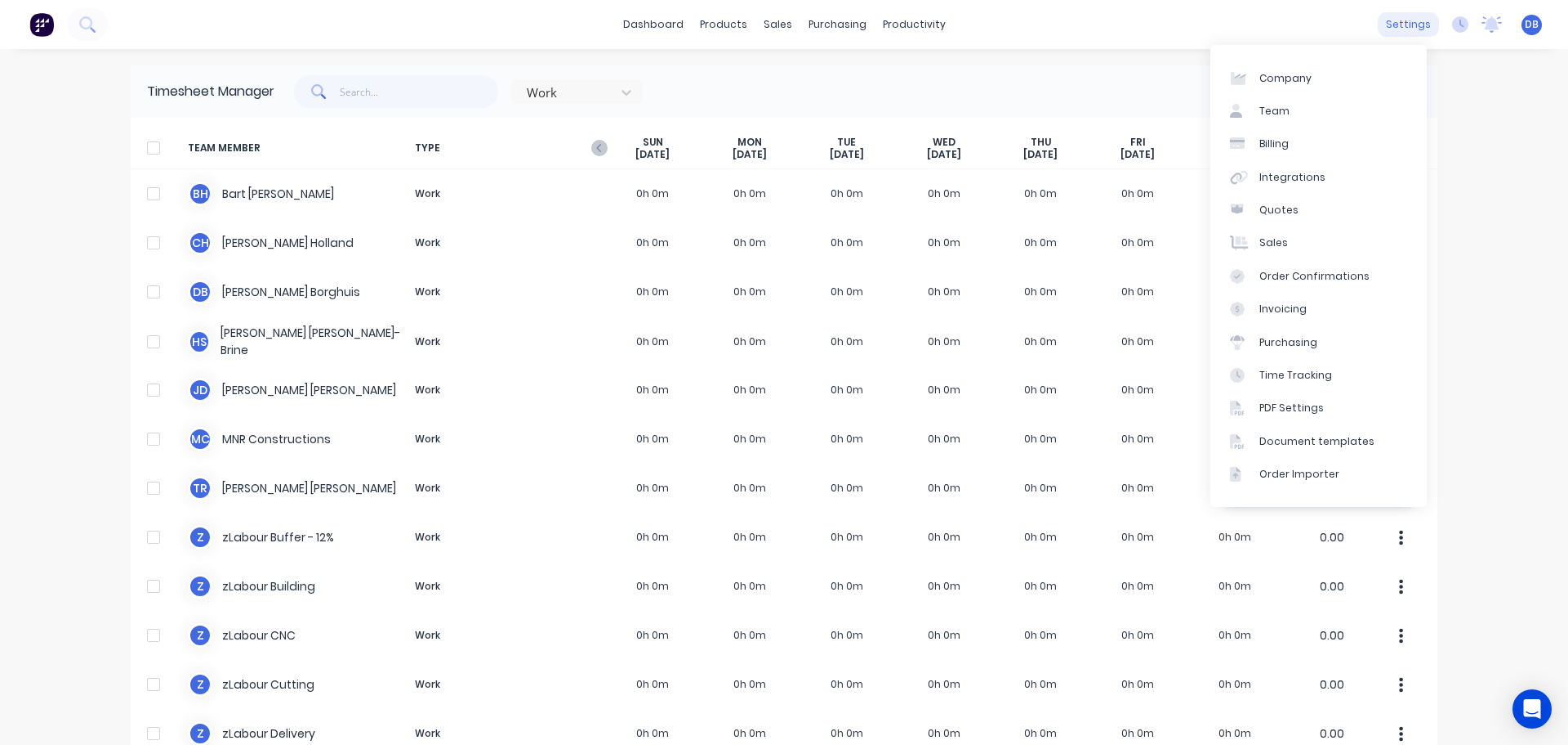
click at [1392, 16] on div "settings" at bounding box center [1408, 24] width 62 height 25
click at [1285, 184] on div "Integrations" at bounding box center [1293, 177] width 66 height 15
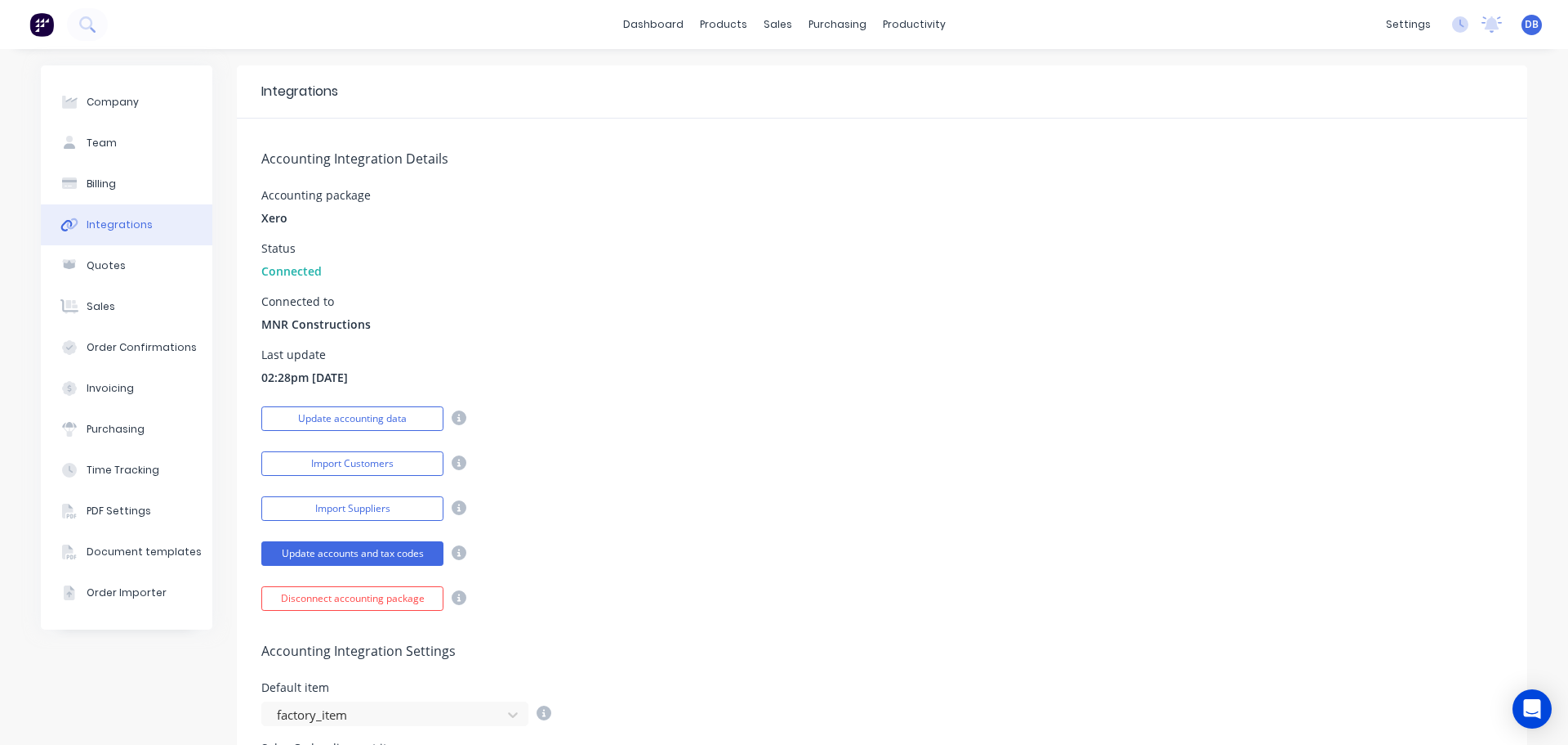
scroll to position [164, 0]
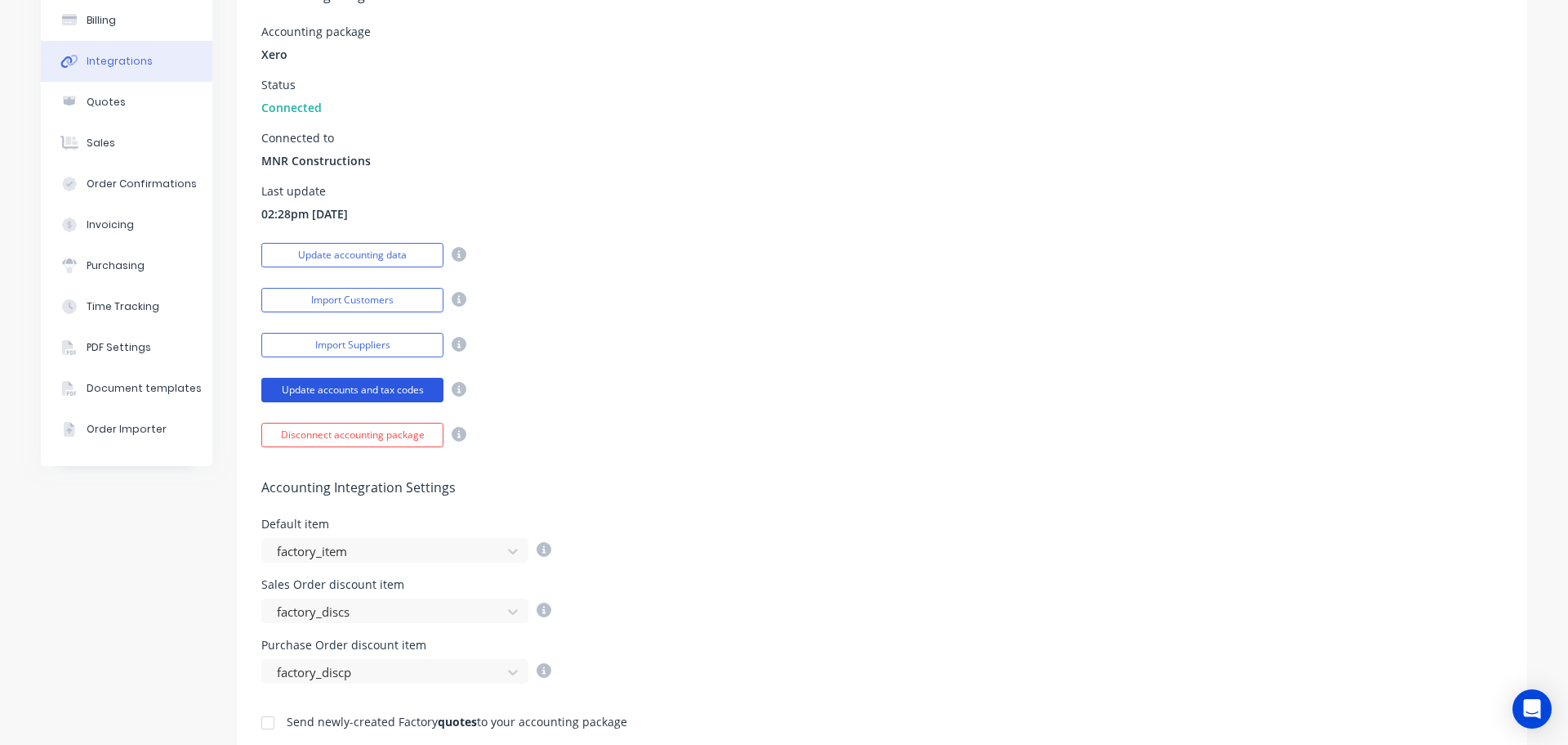
click at [366, 397] on button "Update accounts and tax codes" at bounding box center [353, 389] width 182 height 25
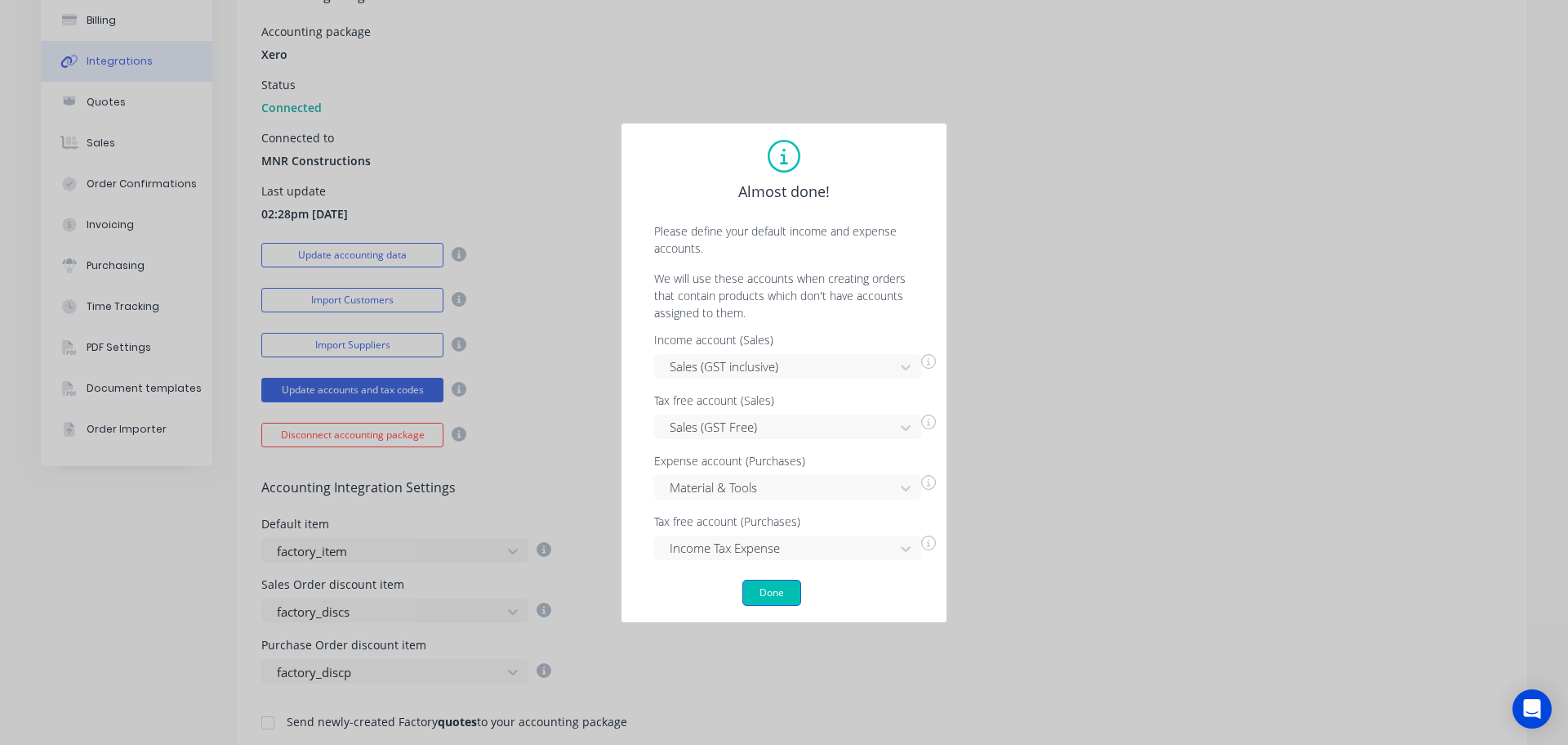
click at [768, 593] on button "Done" at bounding box center [772, 593] width 59 height 26
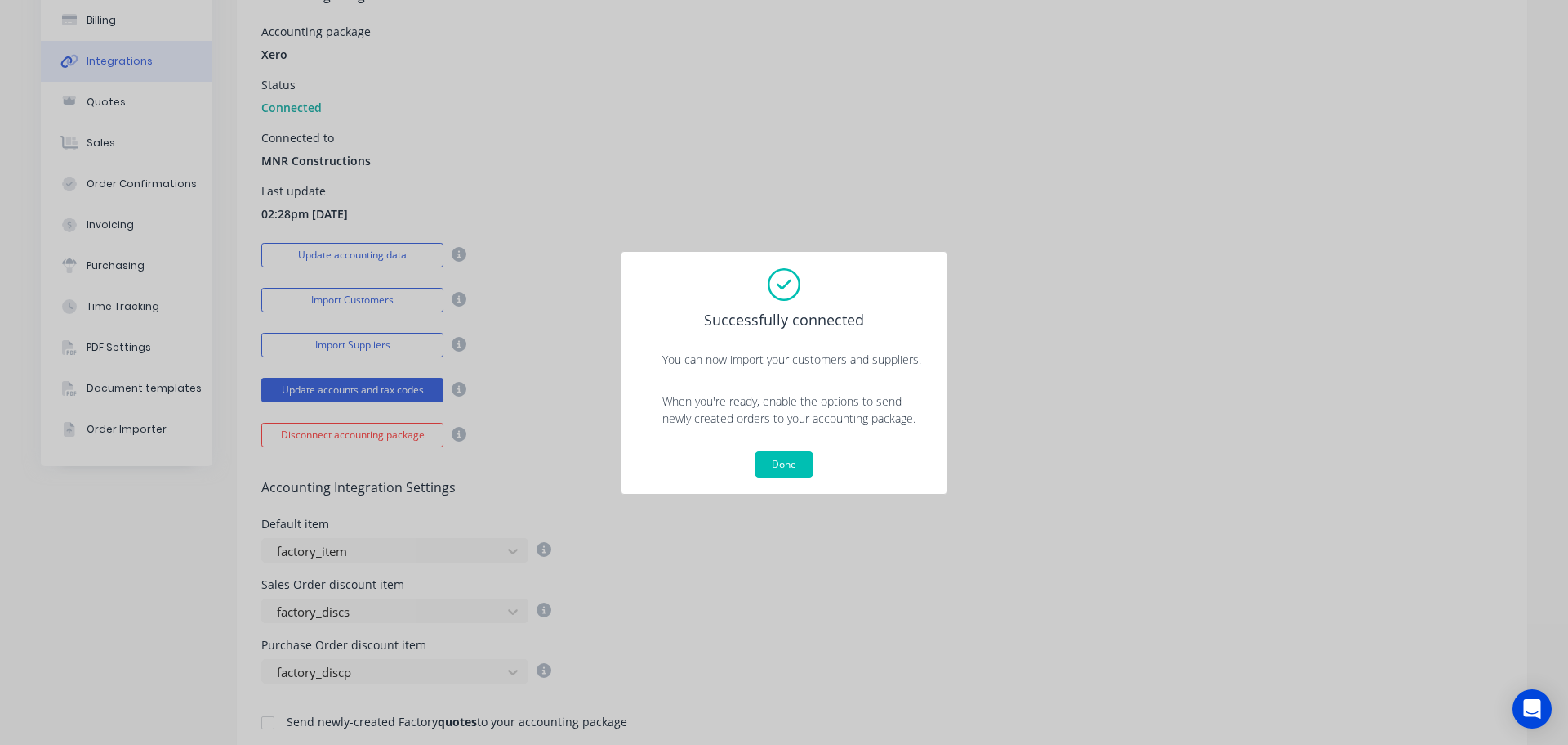
click at [814, 468] on div "Done" at bounding box center [784, 464] width 293 height 26
click at [782, 465] on button "Done" at bounding box center [784, 464] width 59 height 26
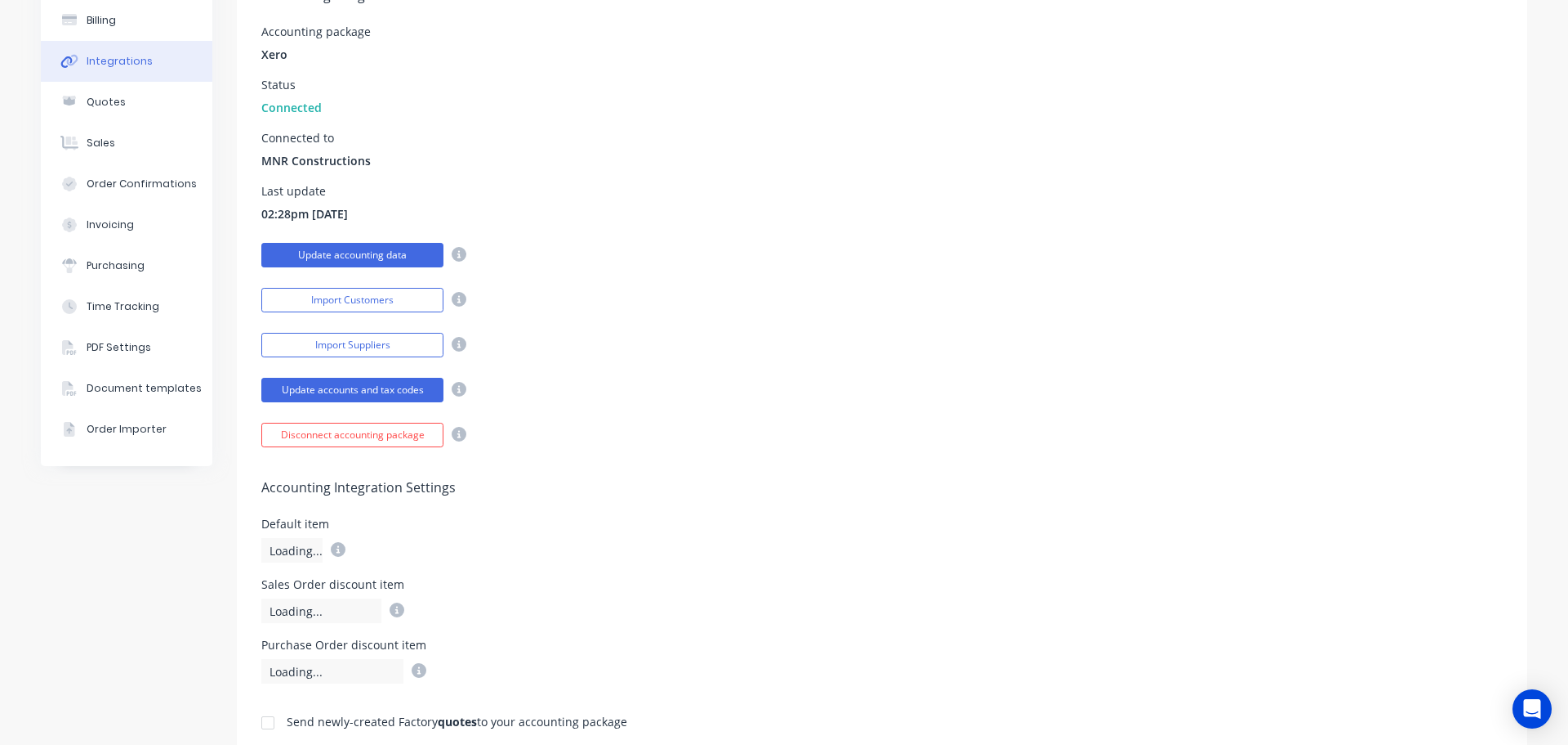
click at [330, 251] on button "Update accounting data" at bounding box center [353, 254] width 182 height 25
click at [705, 278] on div "Accounting Integration Details Accounting package Xero Status Connected Connect…" at bounding box center [882, 201] width 1291 height 492
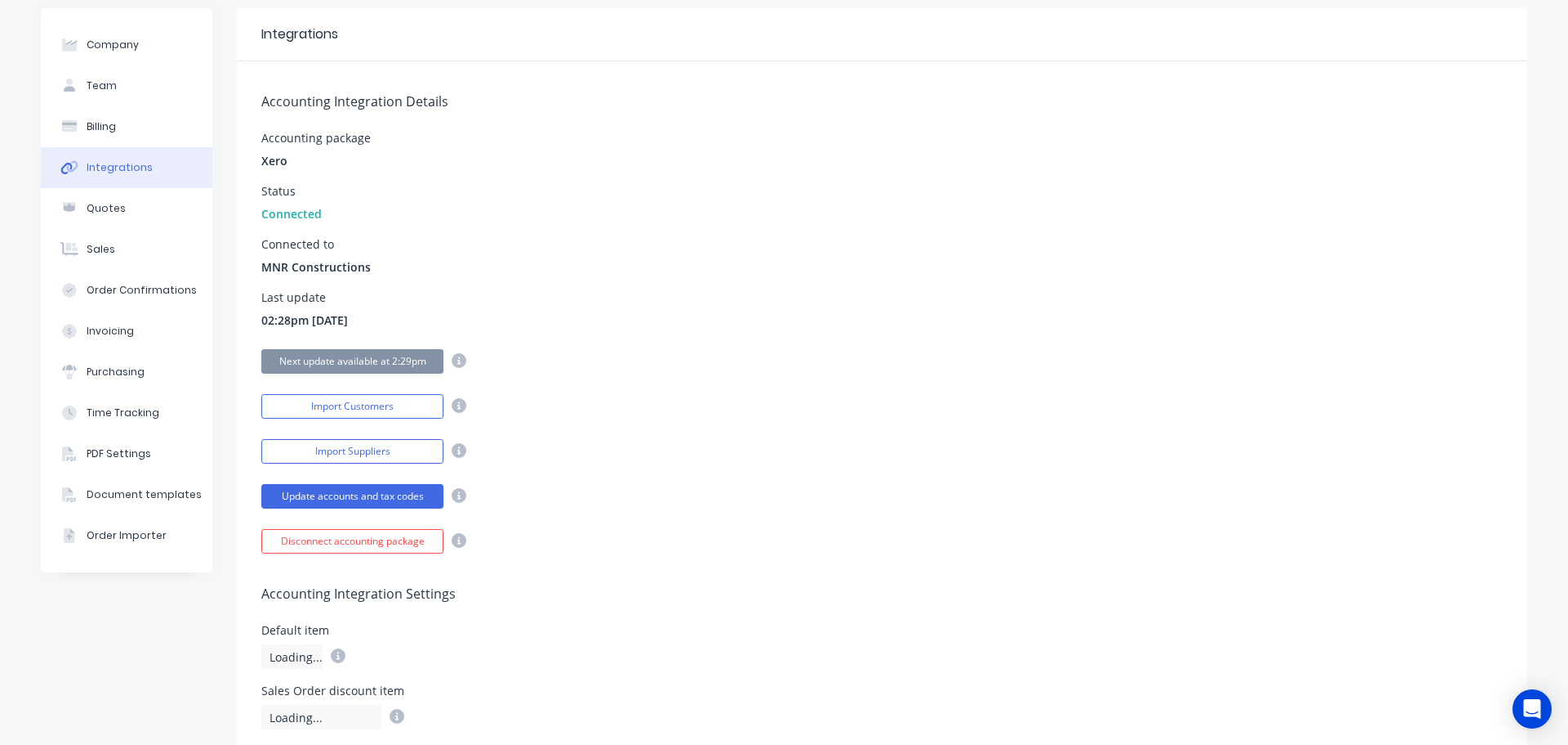
scroll to position [0, 0]
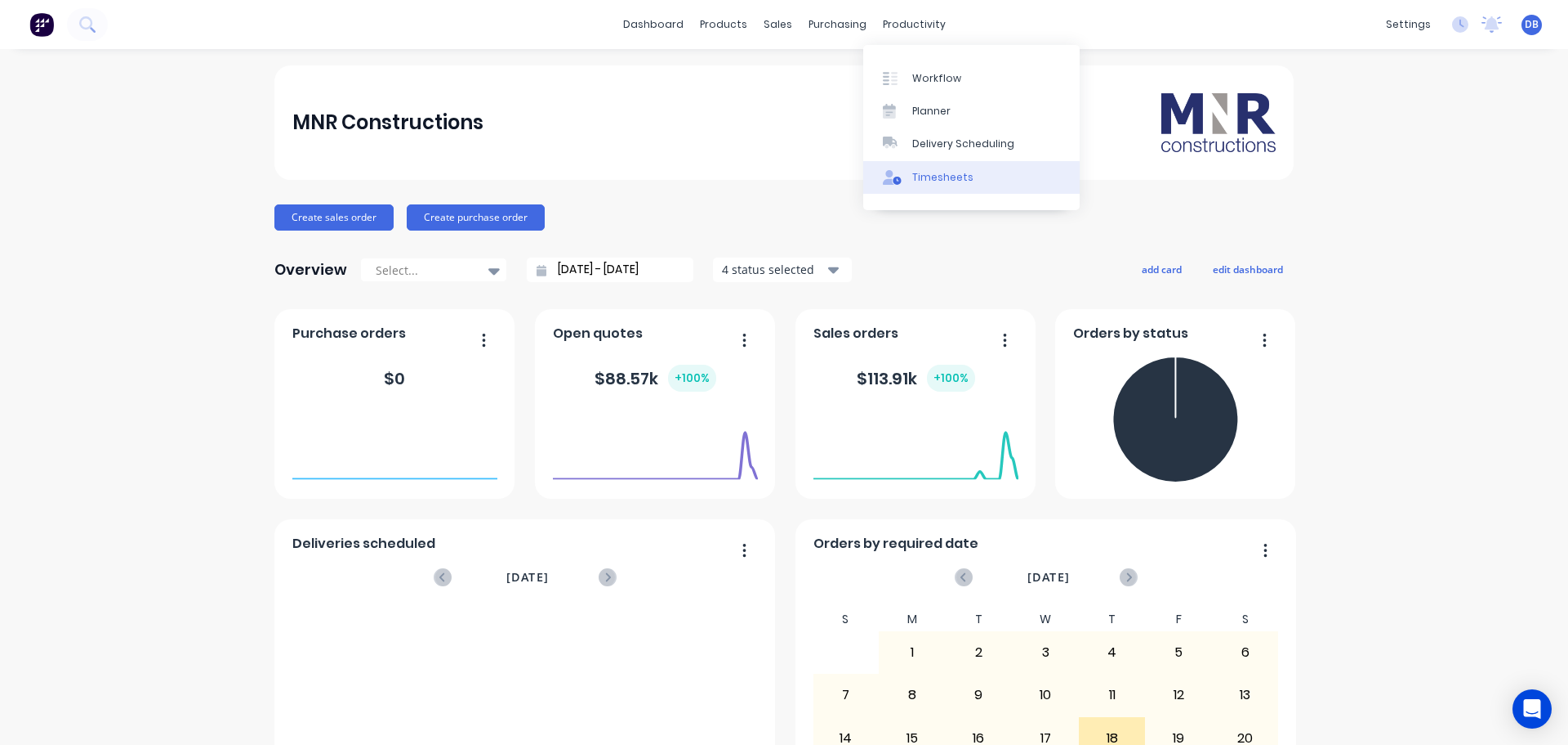
click at [956, 176] on div "Timesheets" at bounding box center [943, 177] width 62 height 15
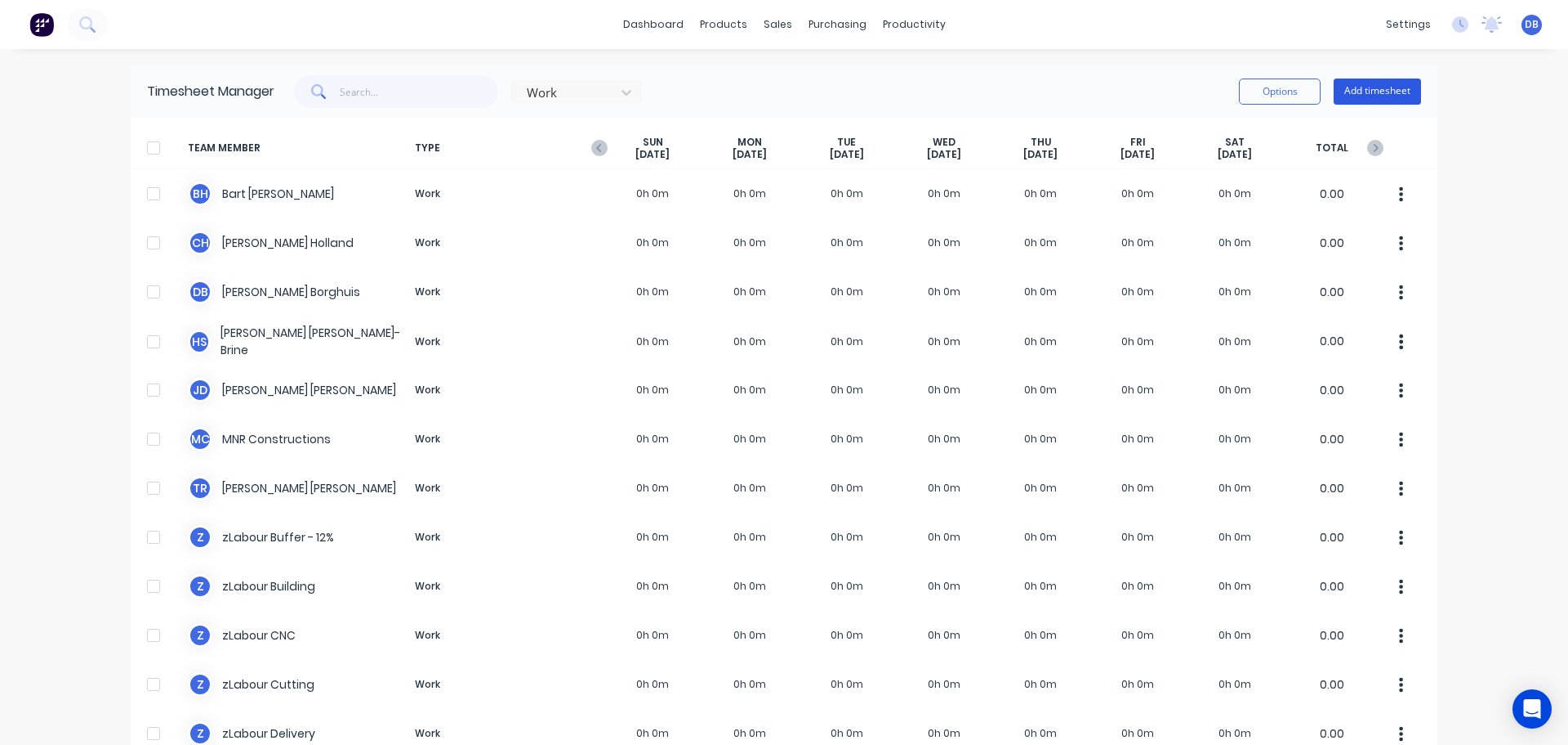
click at [1361, 87] on button "Add timesheet" at bounding box center [1377, 91] width 87 height 26
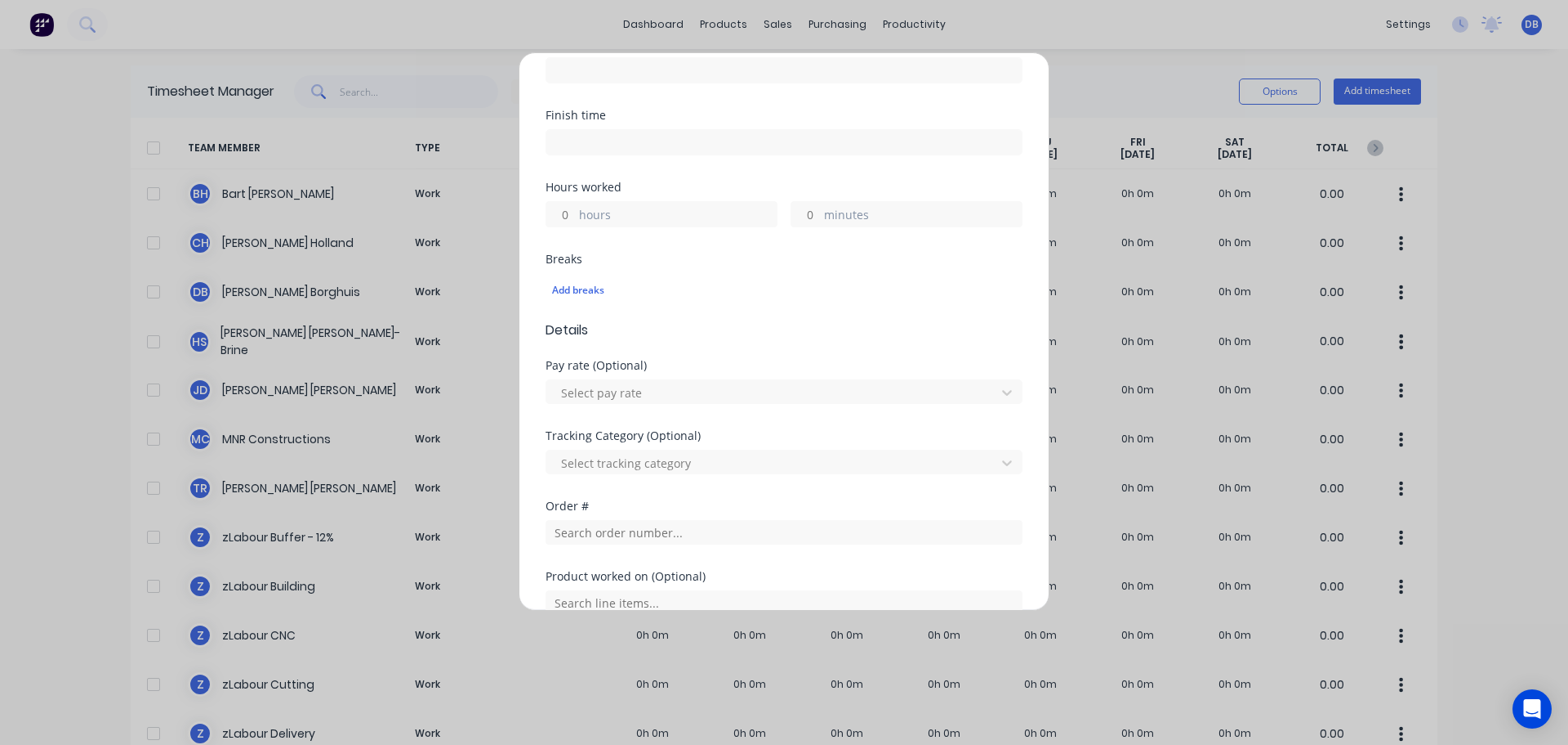
scroll to position [409, 0]
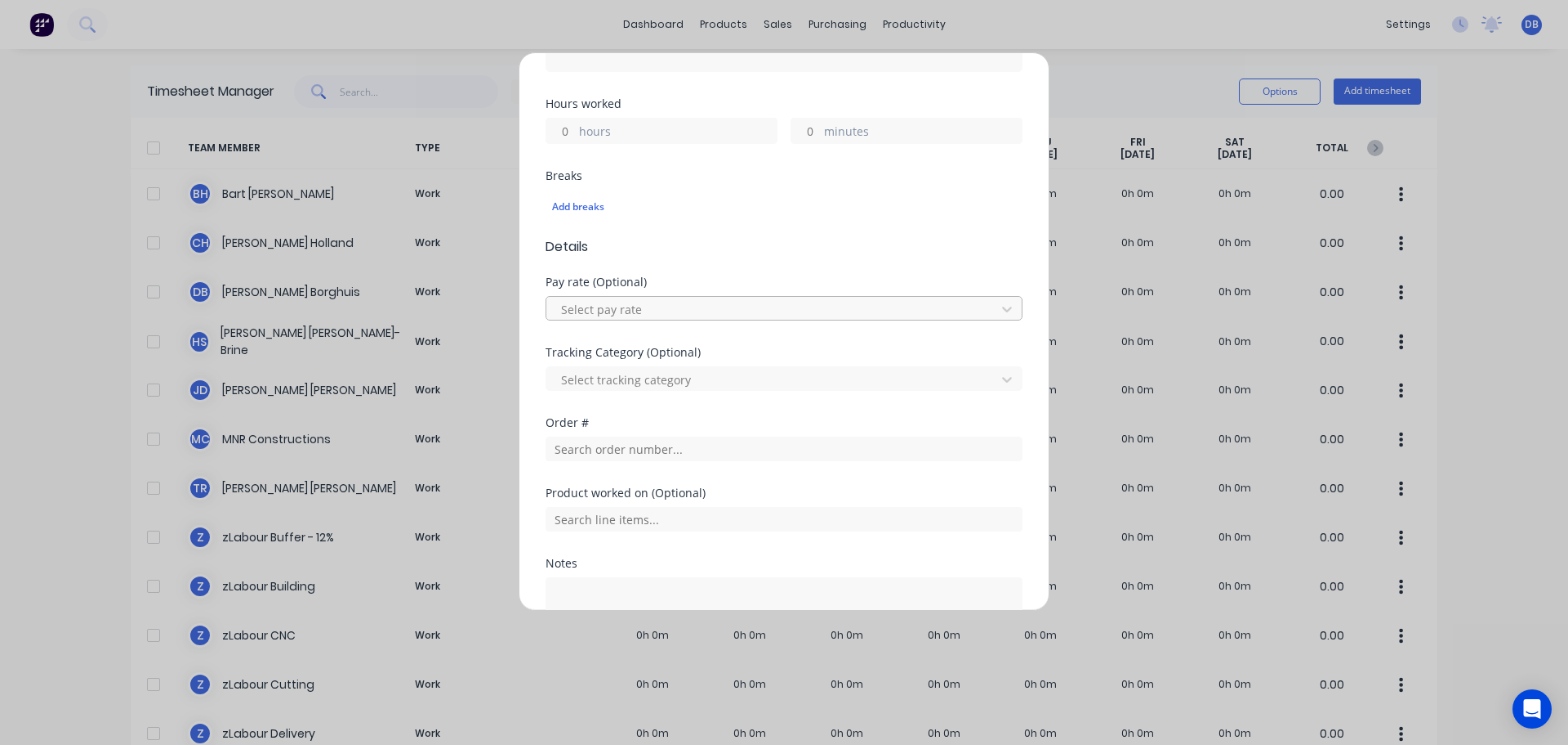
drag, startPoint x: 715, startPoint y: 327, endPoint x: 722, endPoint y: 300, distance: 27.9
click at [715, 326] on div "Pay rate (Optional) Select pay rate" at bounding box center [784, 311] width 477 height 71
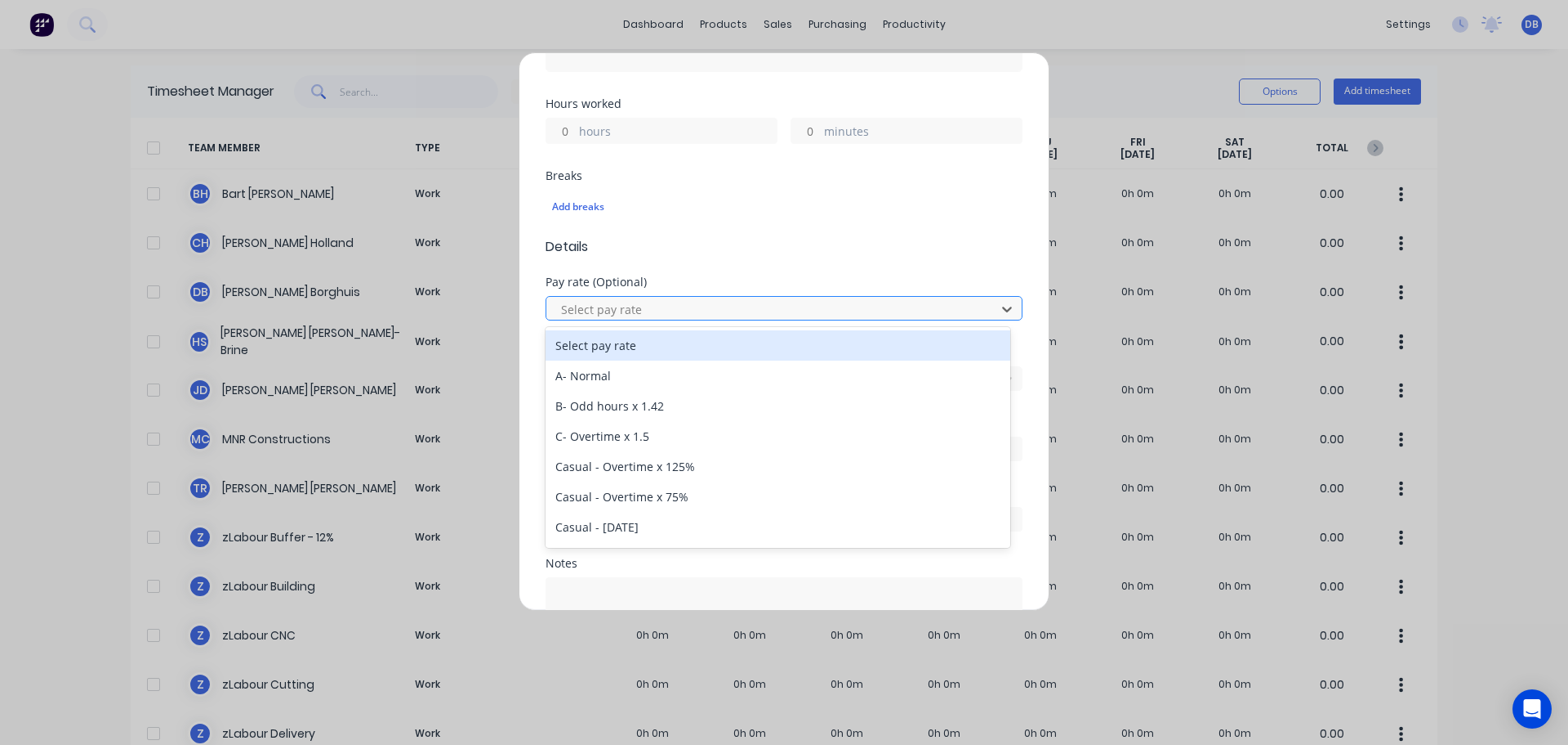
click at [723, 305] on div at bounding box center [774, 310] width 428 height 20
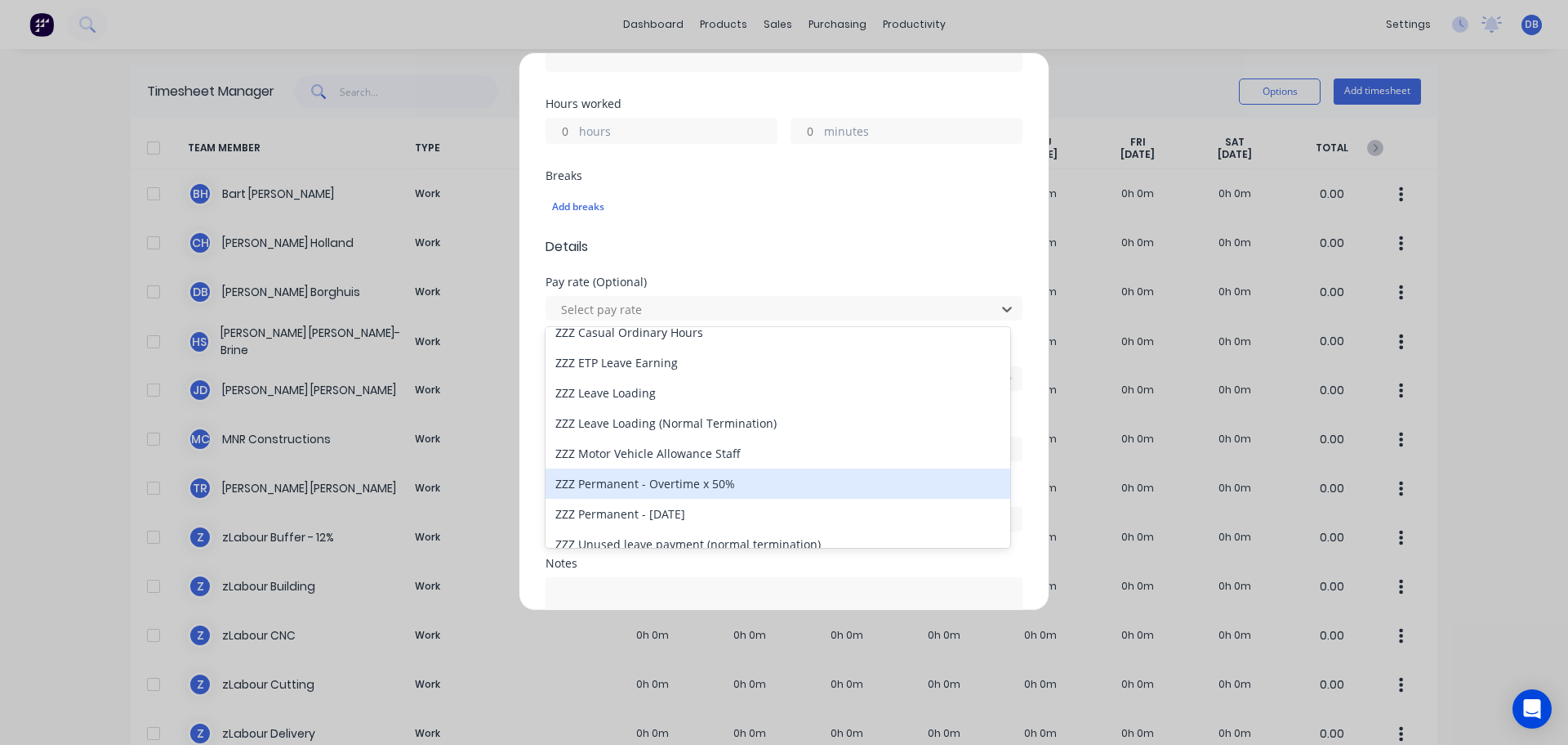
scroll to position [451, 0]
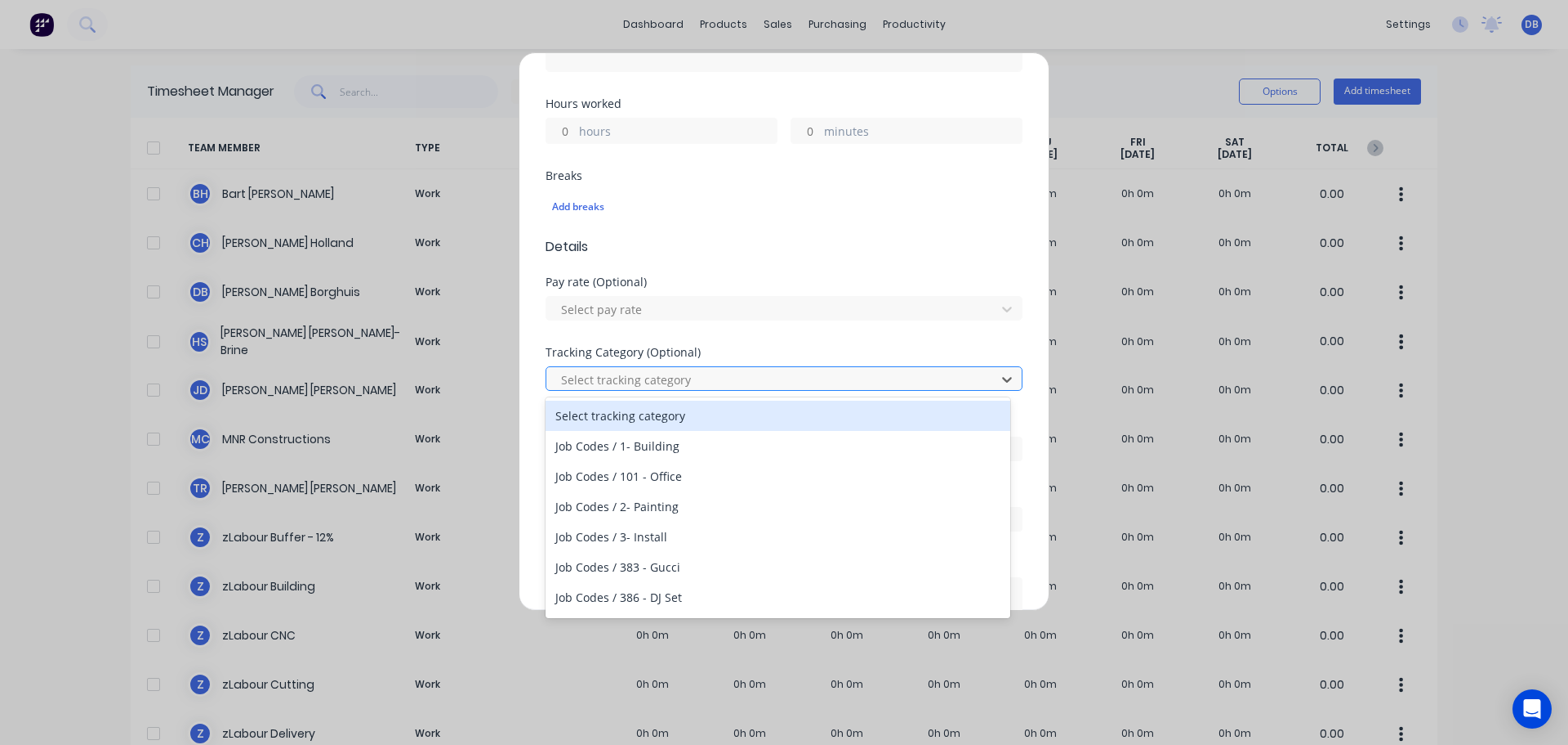
click at [771, 374] on div at bounding box center [774, 379] width 428 height 20
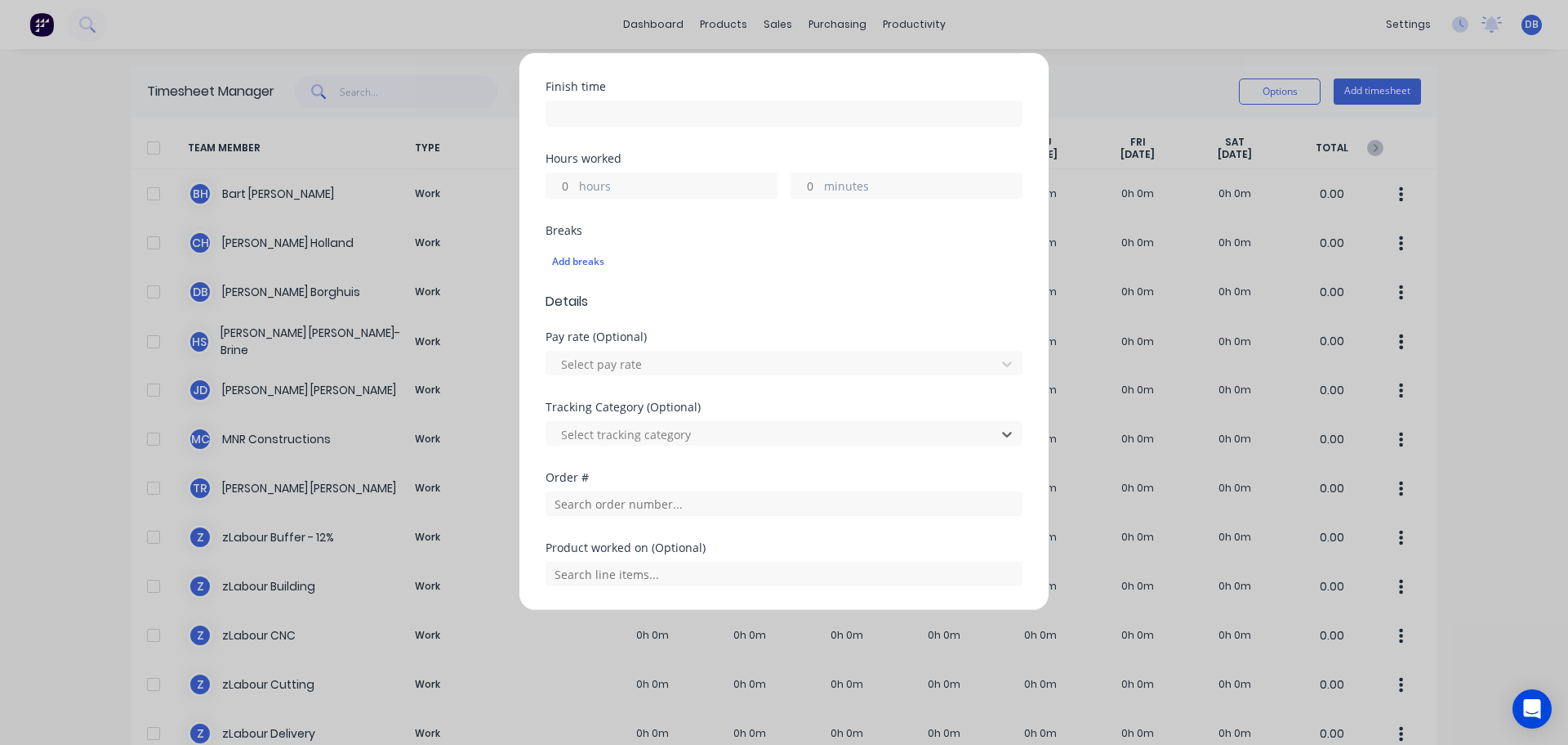
scroll to position [327, 0]
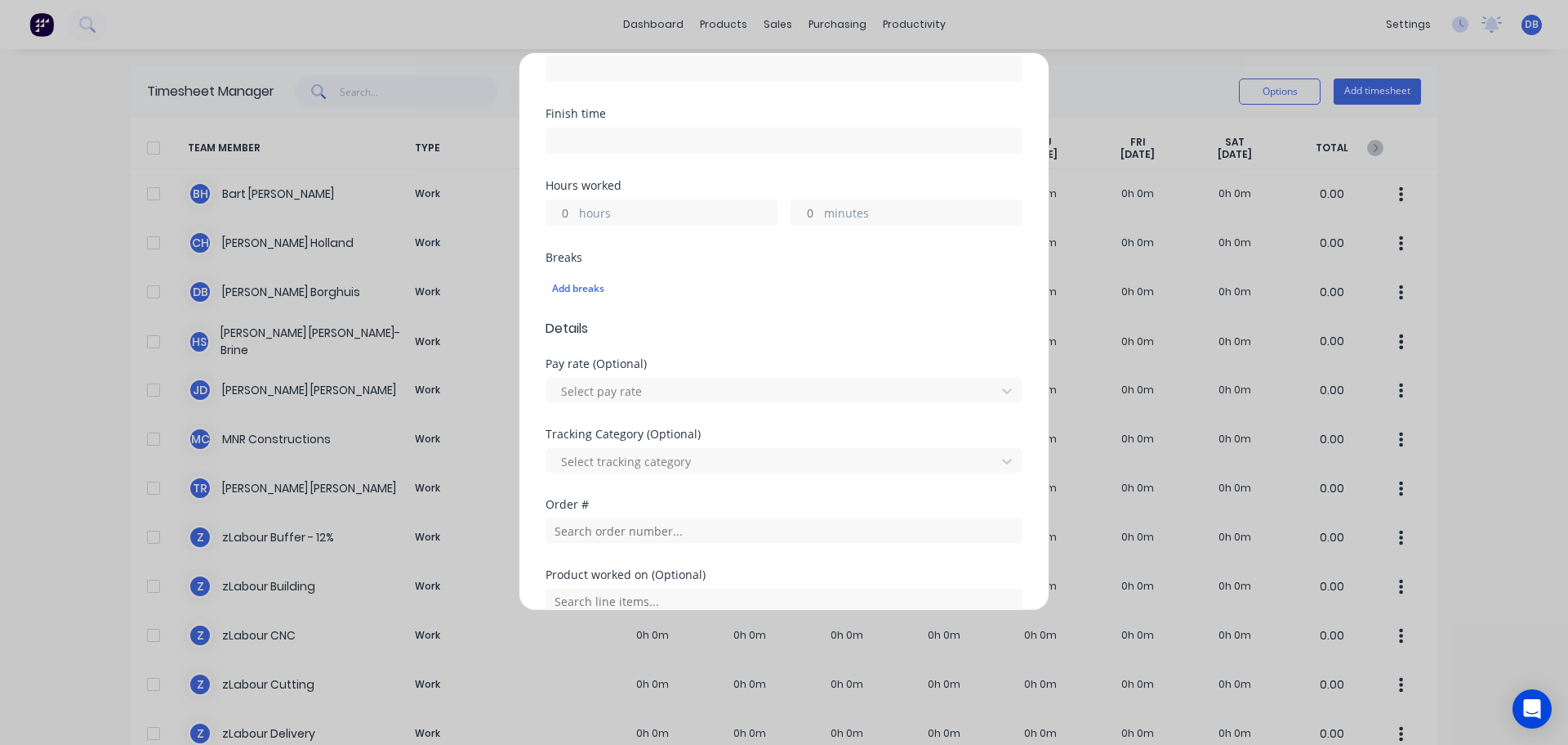
click at [1067, 100] on div "Add timesheet Work Attendance Team member Select... When Date Start time Finish…" at bounding box center [784, 372] width 1568 height 745
click at [1126, 77] on div "Add timesheet Work Attendance Team member Select... When Date Start time Finish…" at bounding box center [784, 372] width 1568 height 745
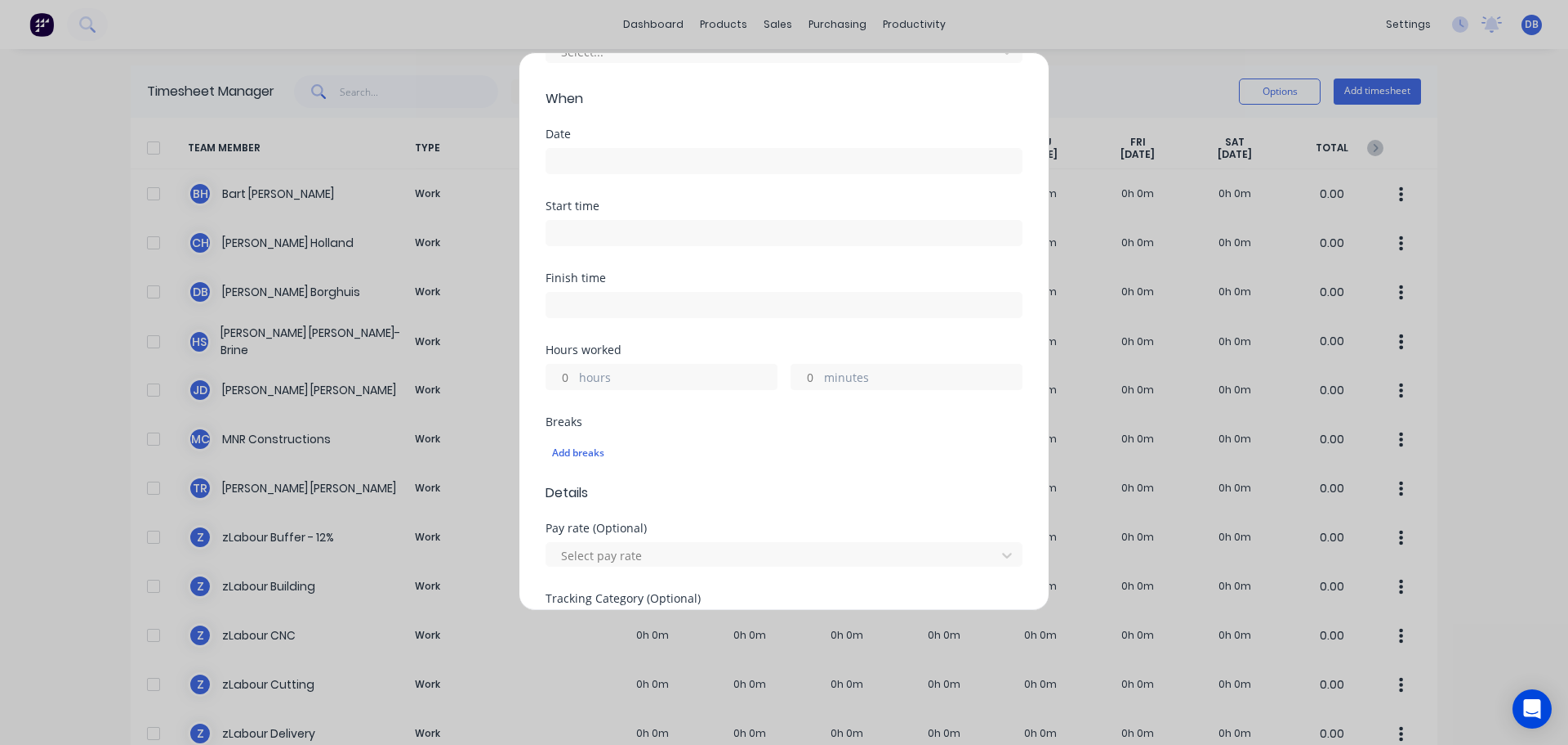
scroll to position [0, 0]
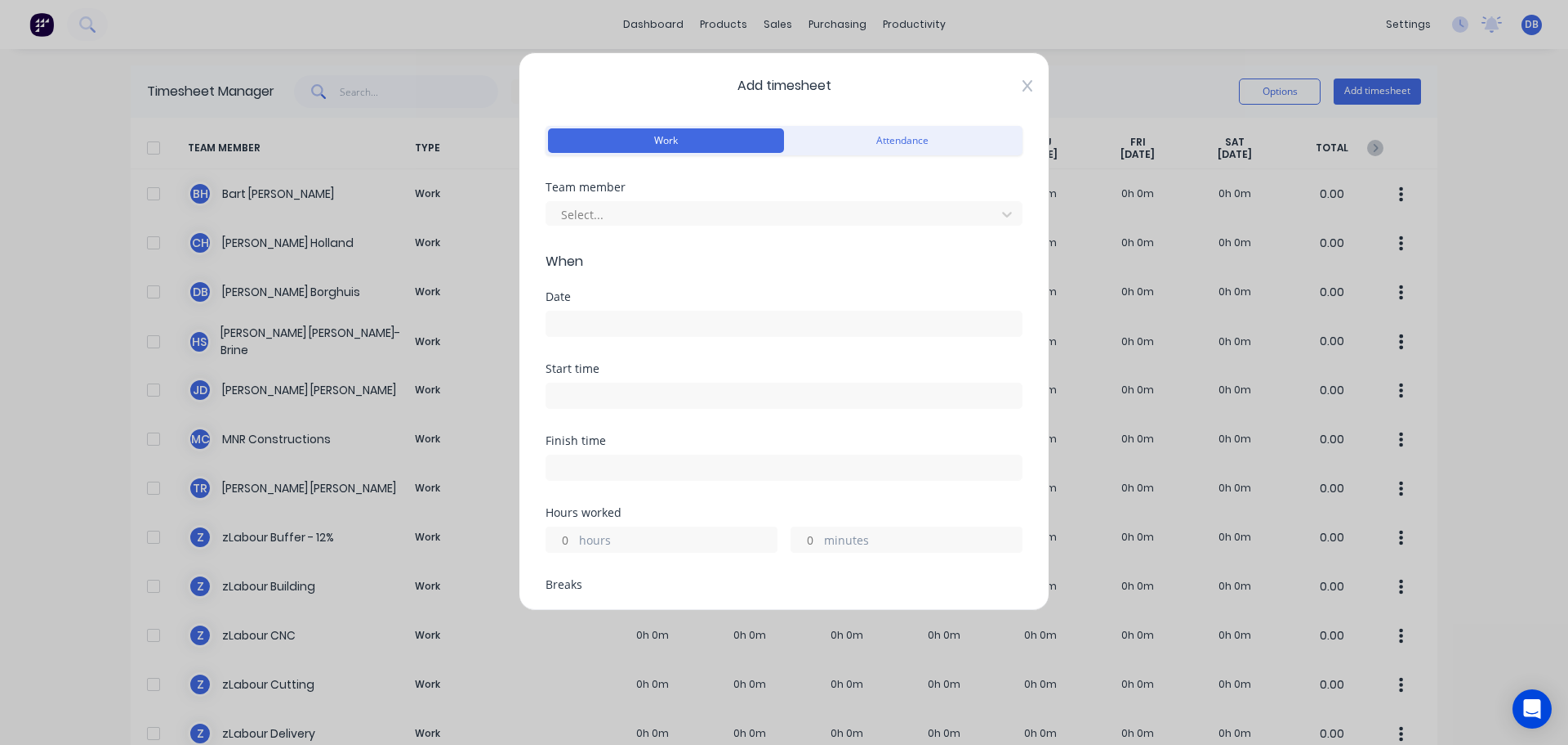
click at [1023, 86] on icon at bounding box center [1027, 85] width 10 height 13
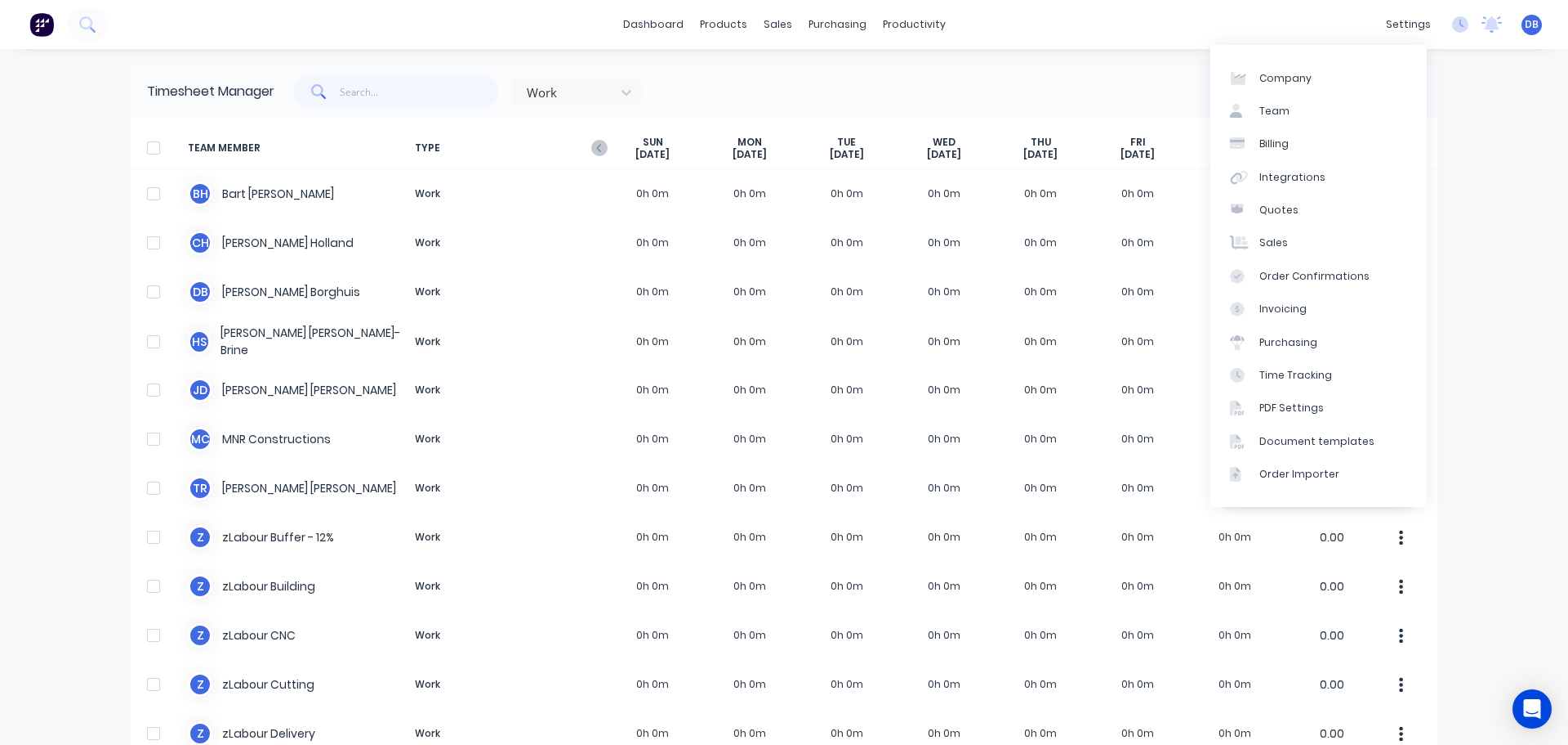
click at [1093, 71] on div "Timesheet Manager Work Options Add timesheet" at bounding box center [784, 91] width 1307 height 52
click at [845, 96] on div "Work Options Add timesheet" at bounding box center [847, 92] width 1147 height 33
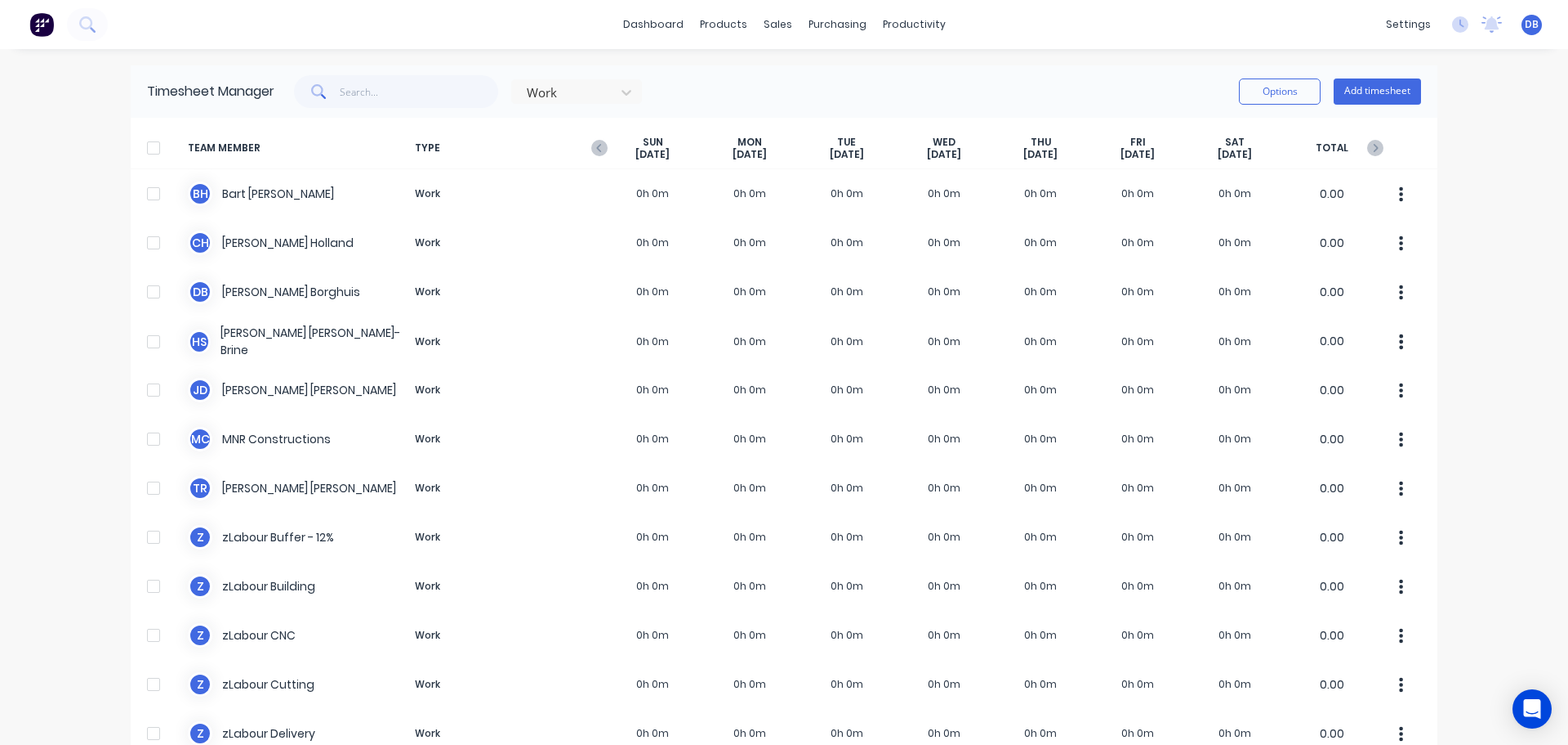
click at [888, 73] on div "Timesheet Manager Work Options Add timesheet" at bounding box center [784, 91] width 1307 height 52
click at [888, 79] on div "Work Options Add timesheet" at bounding box center [847, 92] width 1147 height 33
click at [936, 97] on div "Work Options Add timesheet" at bounding box center [847, 92] width 1147 height 33
click at [936, 98] on div "Work Options Add timesheet" at bounding box center [847, 92] width 1147 height 33
drag, startPoint x: 765, startPoint y: 74, endPoint x: 775, endPoint y: 76, distance: 10.2
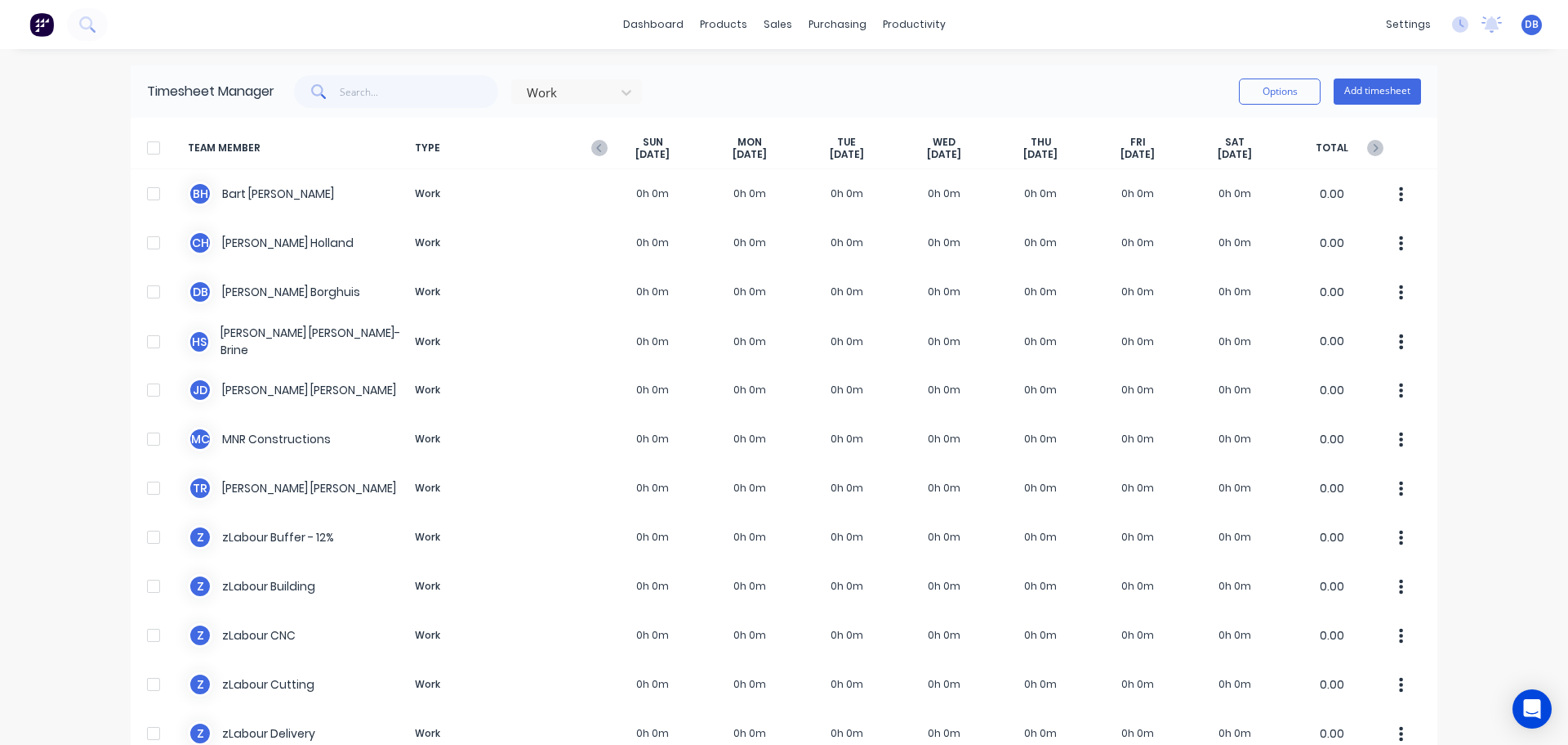
click at [774, 75] on div "Timesheet Manager Work Options Add timesheet" at bounding box center [784, 91] width 1307 height 52
click at [775, 76] on div "Work Options Add timesheet" at bounding box center [847, 92] width 1147 height 33
click at [781, 93] on div "Work Options Add timesheet" at bounding box center [847, 92] width 1147 height 33
click at [671, 85] on div "Work Options Add timesheet" at bounding box center [847, 92] width 1147 height 33
